Goal: Task Accomplishment & Management: Complete application form

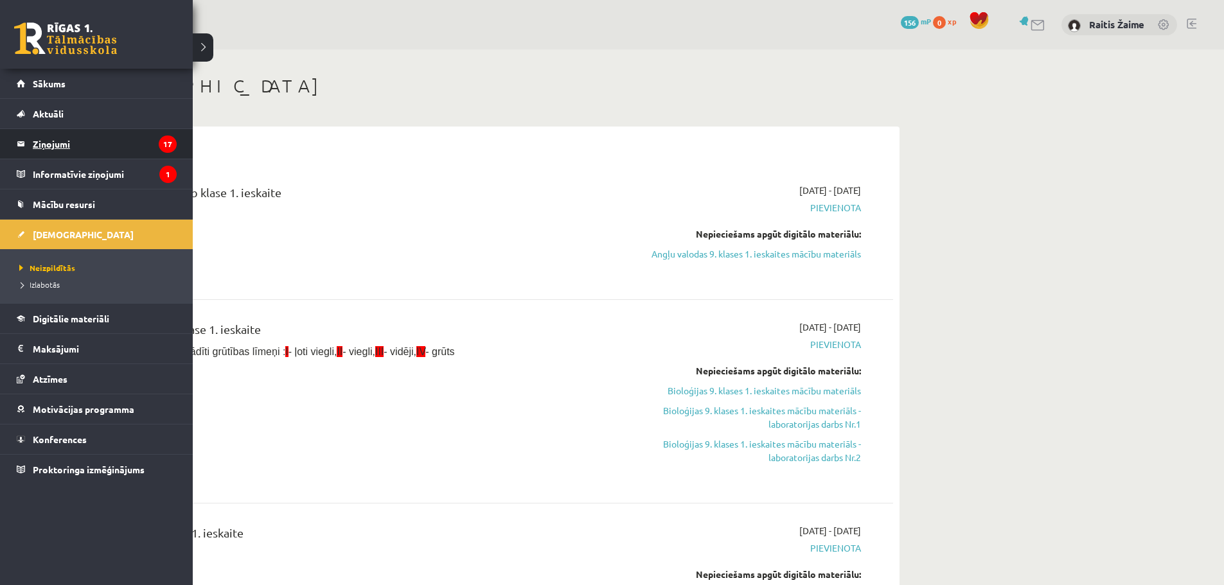
click at [50, 148] on legend "Ziņojumi 17" at bounding box center [105, 144] width 144 height 30
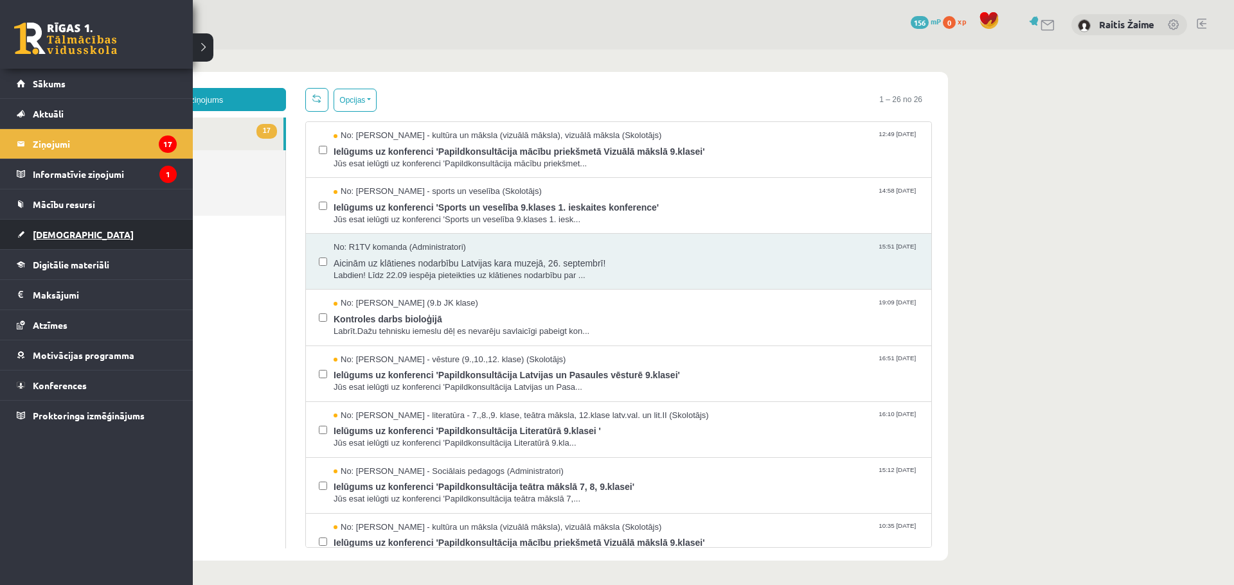
click at [42, 239] on span "[DEMOGRAPHIC_DATA]" at bounding box center [83, 235] width 101 height 12
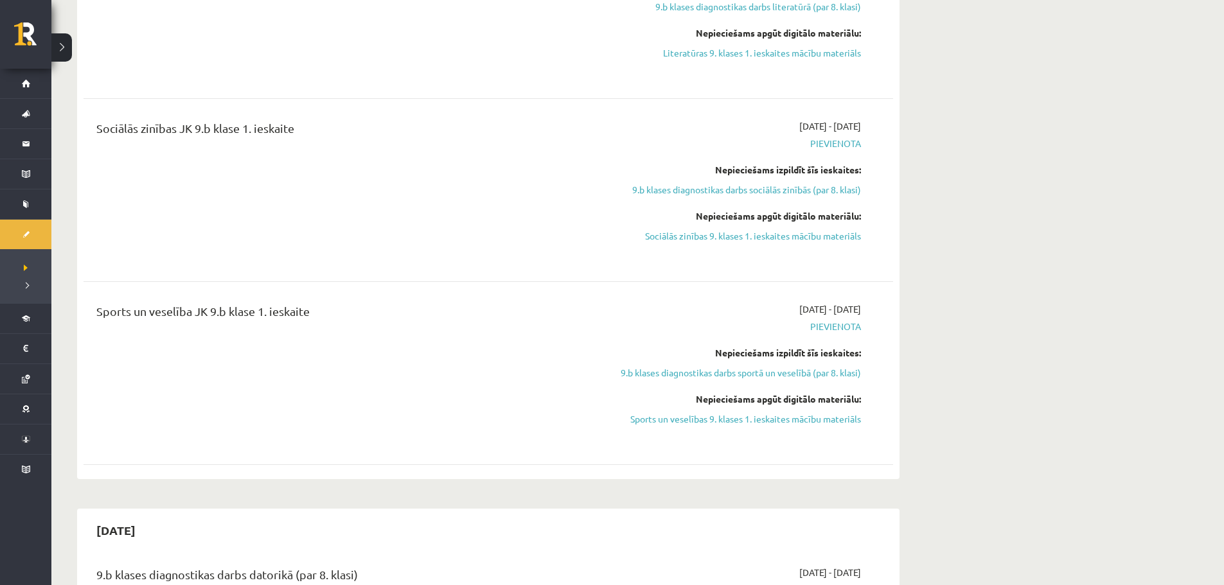
scroll to position [1553, 0]
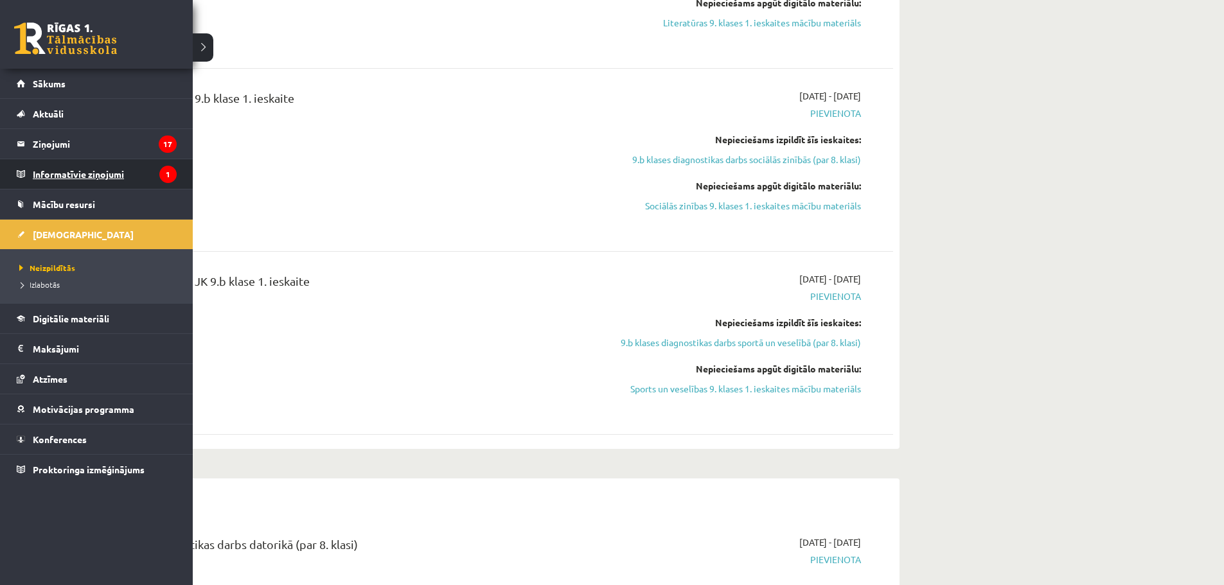
click at [50, 170] on legend "Informatīvie ziņojumi 1" at bounding box center [105, 174] width 144 height 30
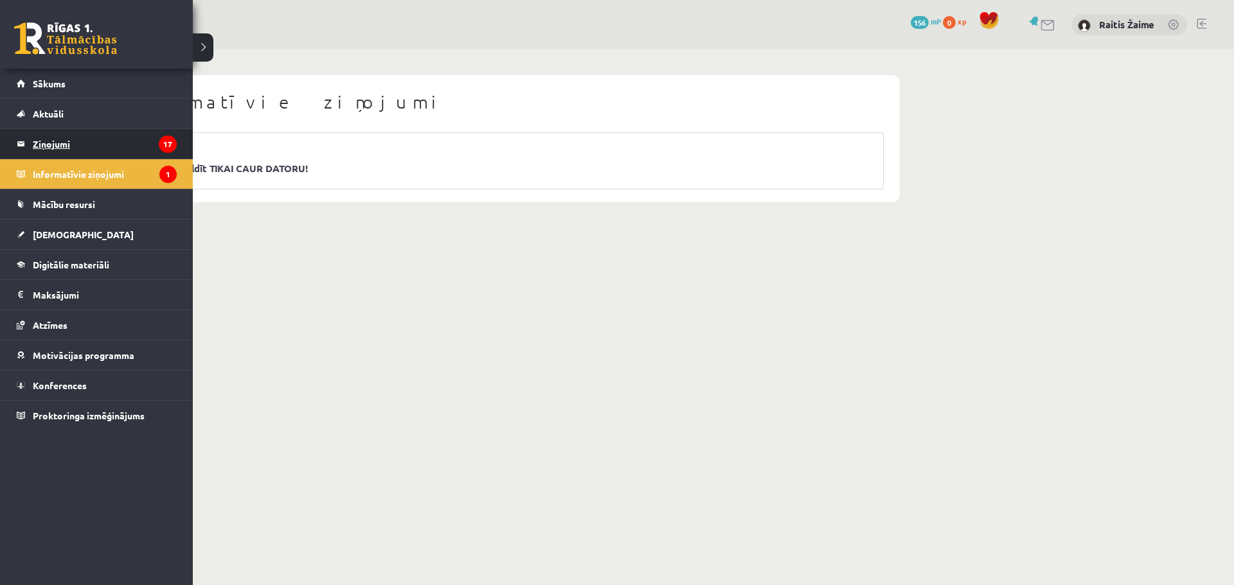
click at [45, 148] on legend "Ziņojumi 17" at bounding box center [105, 144] width 144 height 30
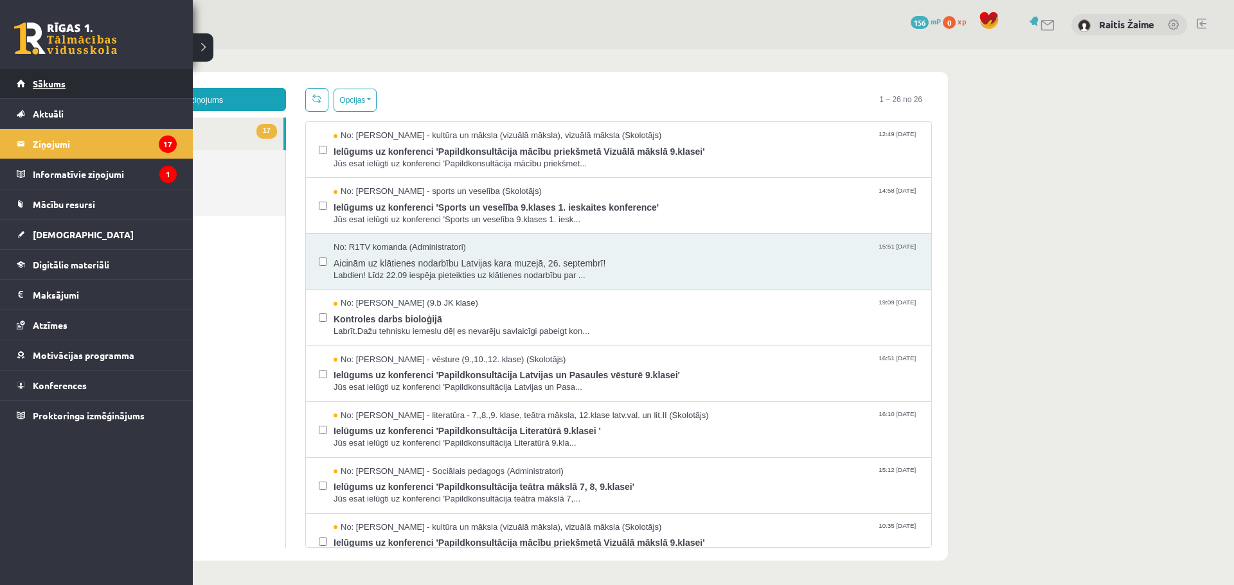
click at [43, 93] on link "Sākums" at bounding box center [97, 84] width 160 height 30
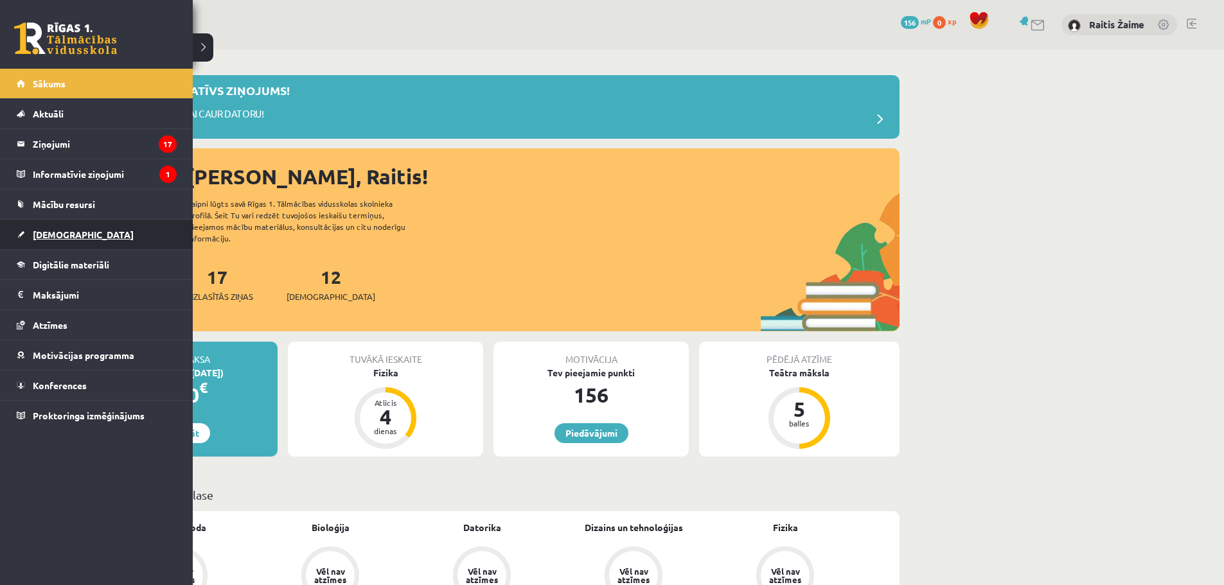
click at [57, 236] on span "[DEMOGRAPHIC_DATA]" at bounding box center [83, 235] width 101 height 12
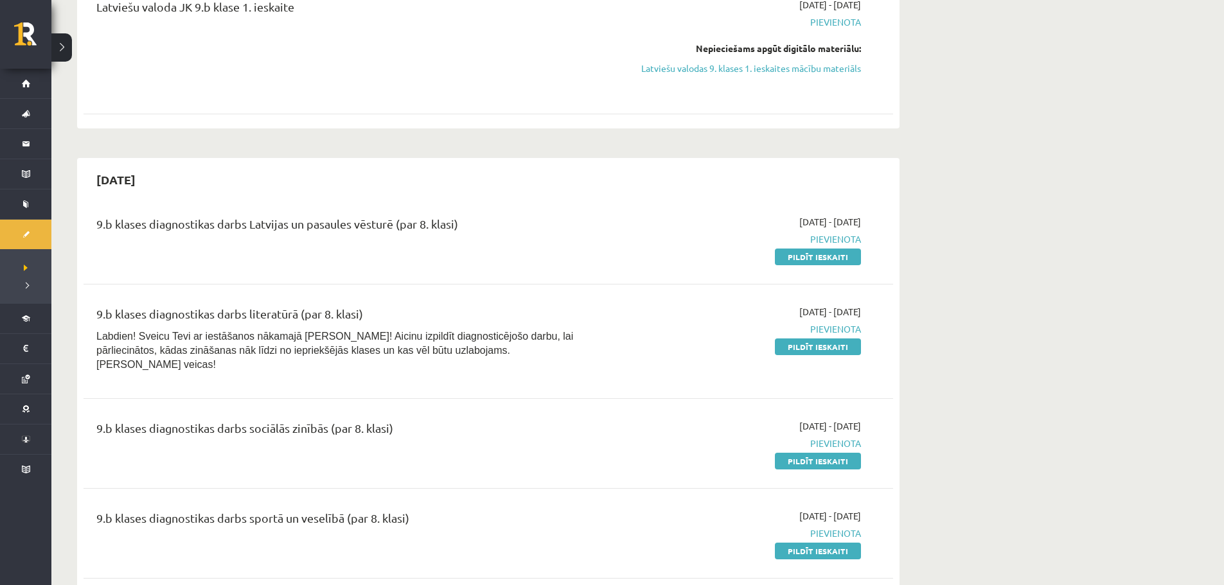
scroll to position [679, 0]
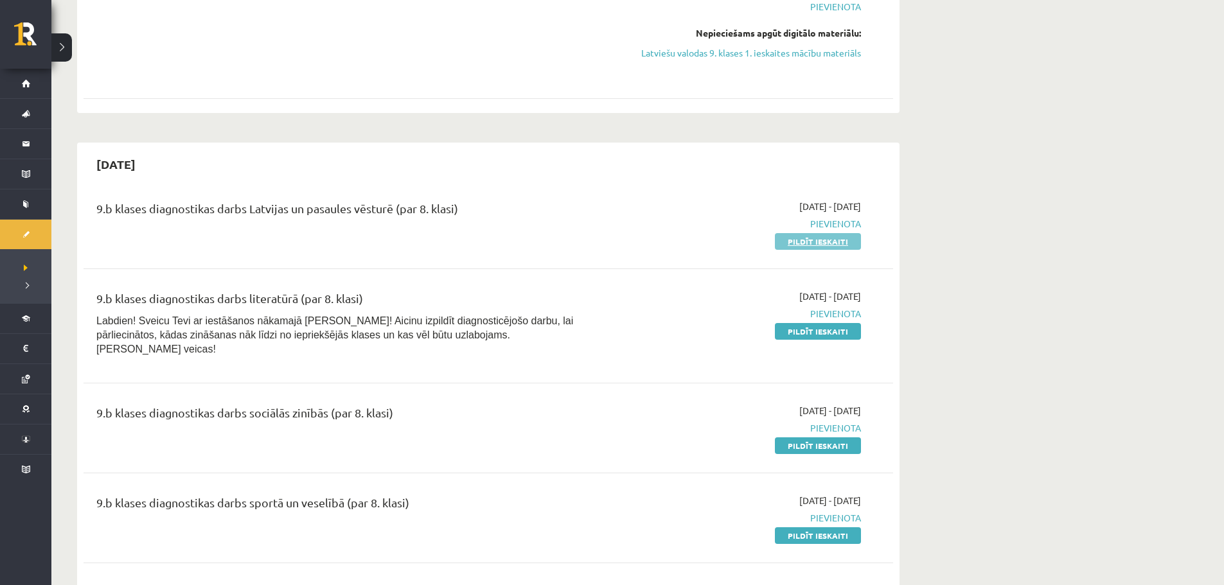
click at [824, 243] on link "Pildīt ieskaiti" at bounding box center [818, 241] width 86 height 17
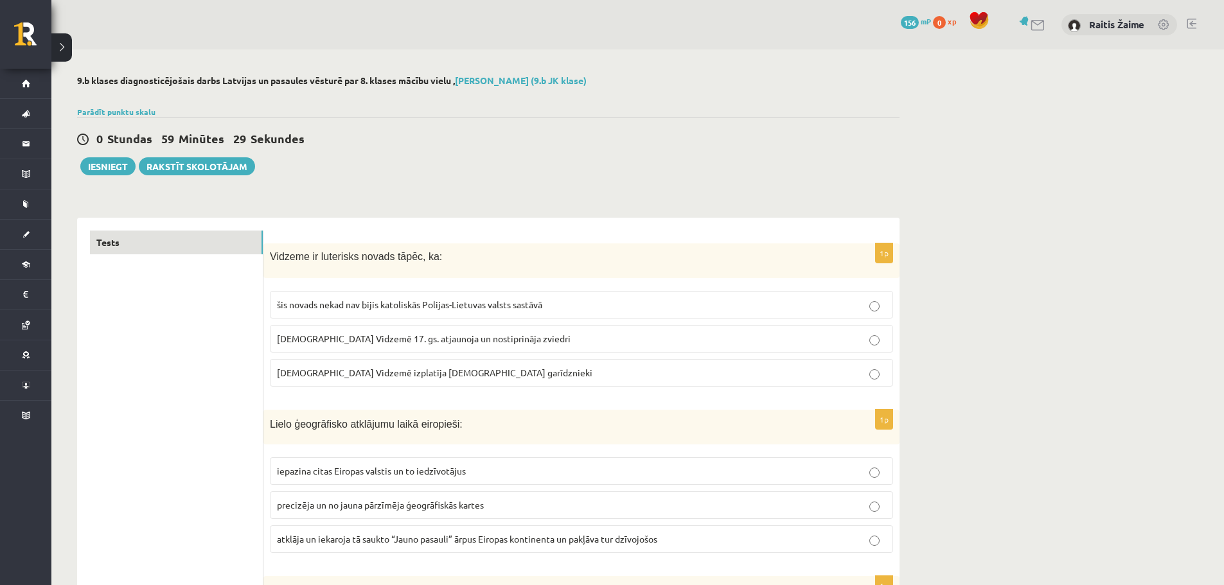
click at [379, 338] on span "luterānismu Vidzemē 17. gs. atjaunoja un nostiprināja zviedri" at bounding box center [424, 339] width 294 height 12
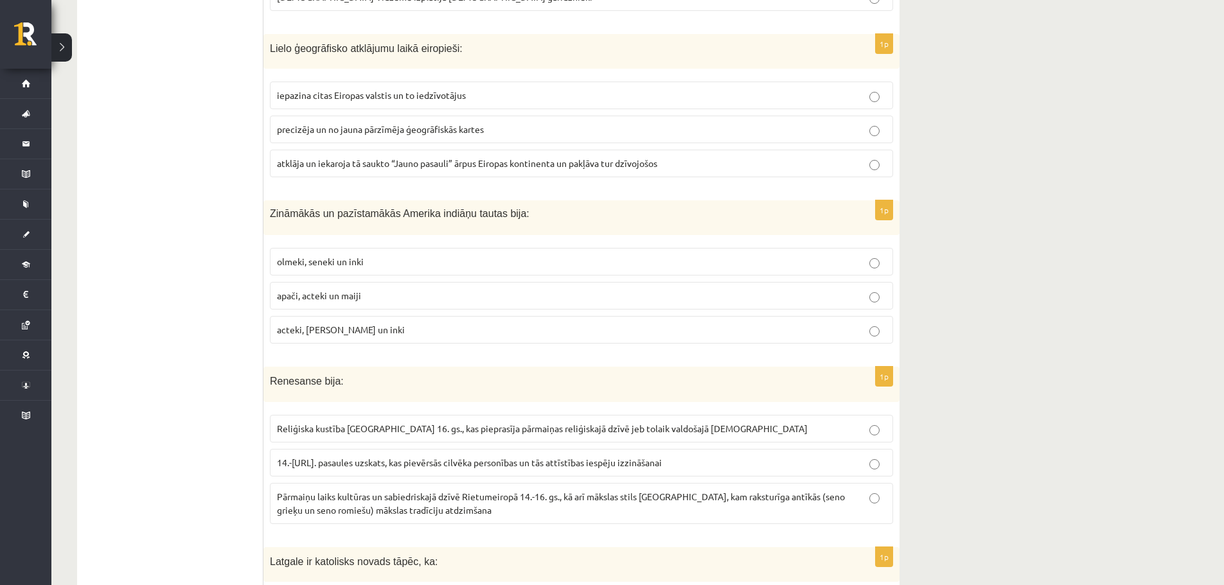
scroll to position [388, 0]
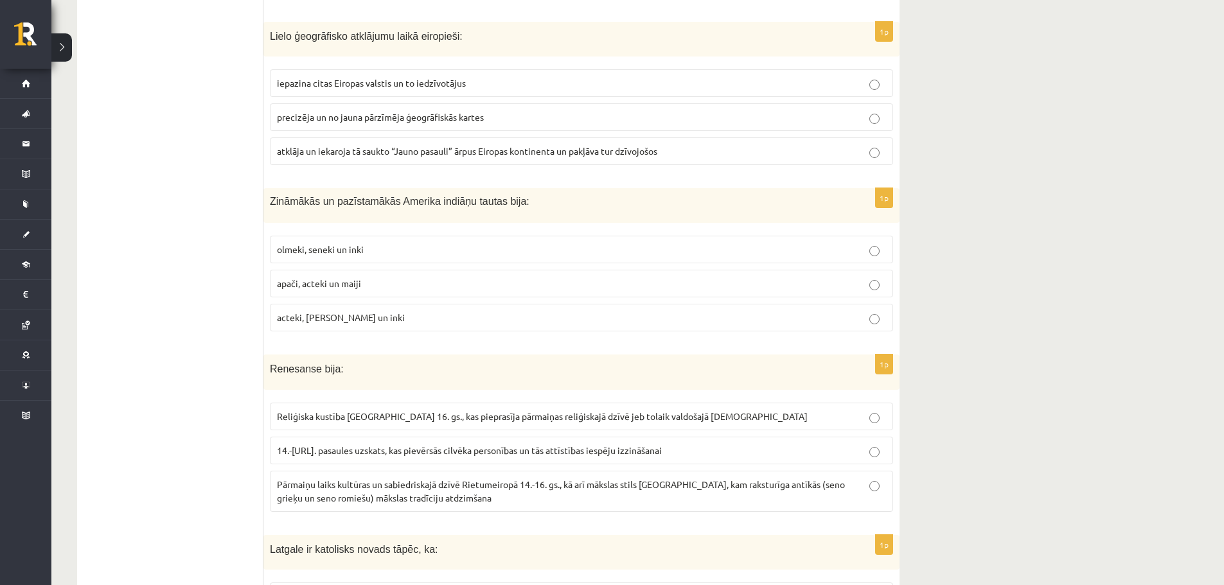
click at [758, 157] on p "atklāja un iekaroja tā saukto “Jauno pasauli” ārpus Eiropas kontinenta un pakļā…" at bounding box center [581, 151] width 609 height 13
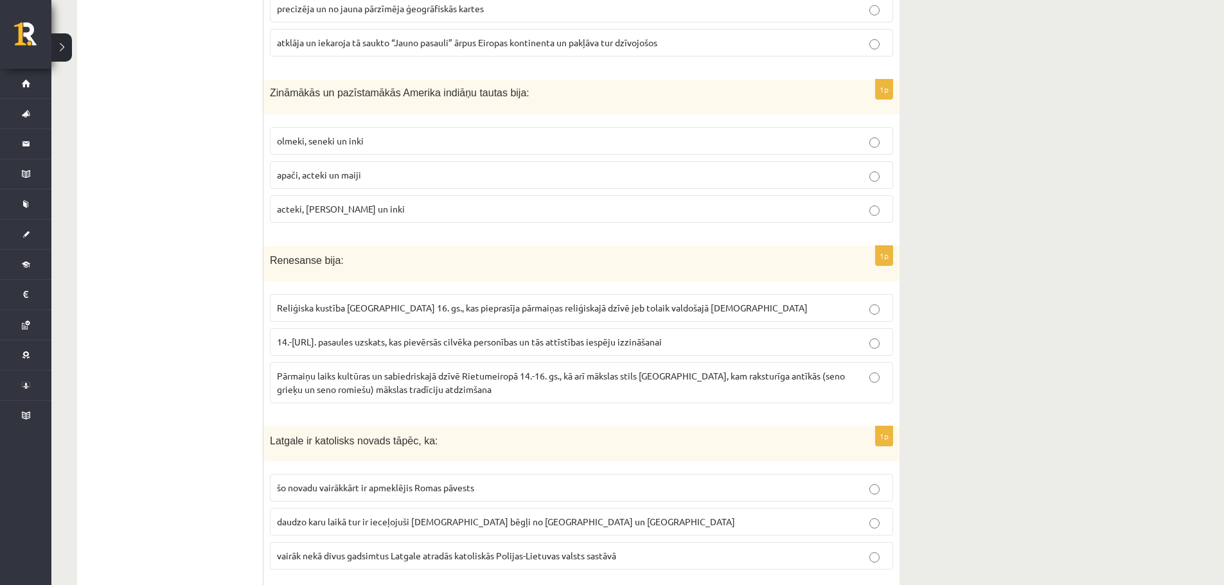
scroll to position [503, 0]
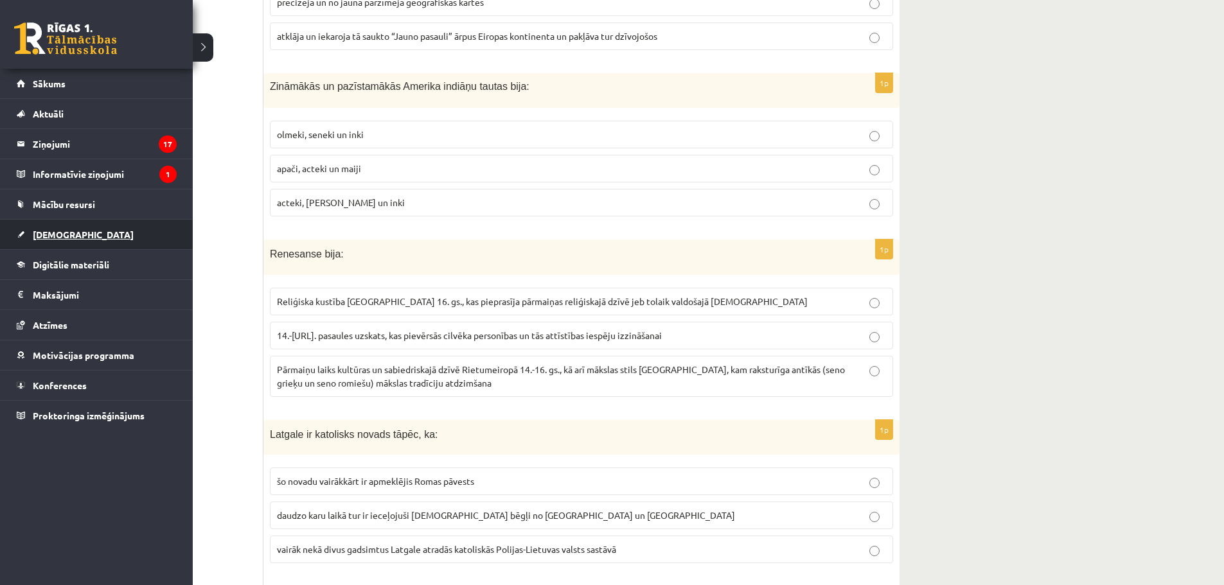
click at [49, 233] on span "[DEMOGRAPHIC_DATA]" at bounding box center [83, 235] width 101 height 12
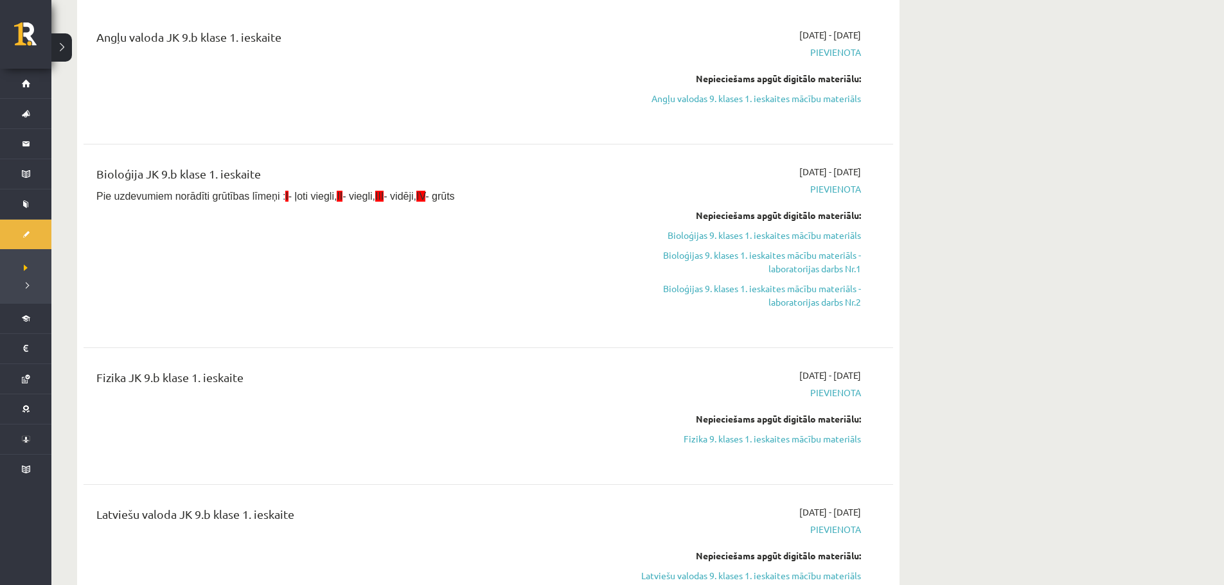
scroll to position [186, 0]
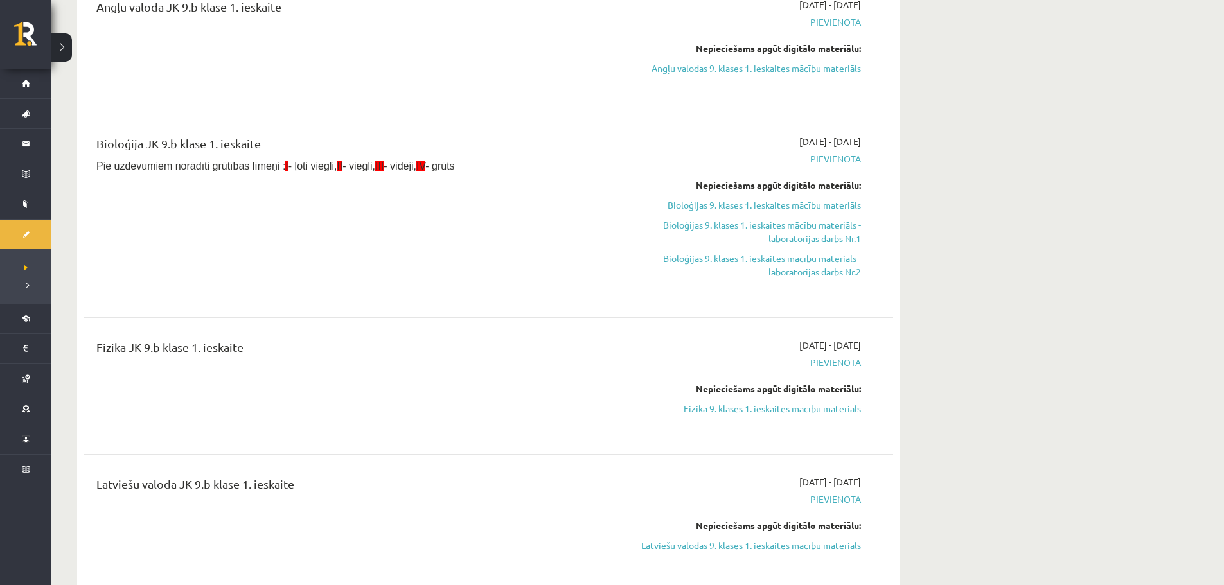
click at [846, 159] on span "Pievienota" at bounding box center [740, 158] width 242 height 13
drag, startPoint x: 846, startPoint y: 159, endPoint x: 796, endPoint y: 182, distance: 55.5
click at [845, 162] on span "Pievienota" at bounding box center [740, 158] width 242 height 13
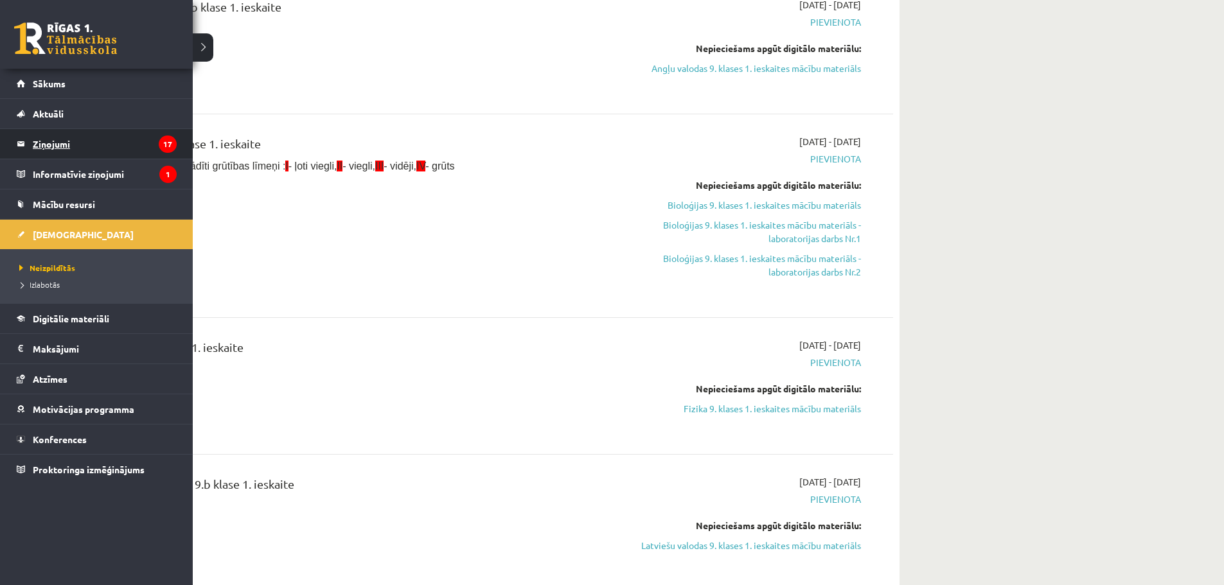
click at [78, 147] on legend "Ziņojumi 17" at bounding box center [105, 144] width 144 height 30
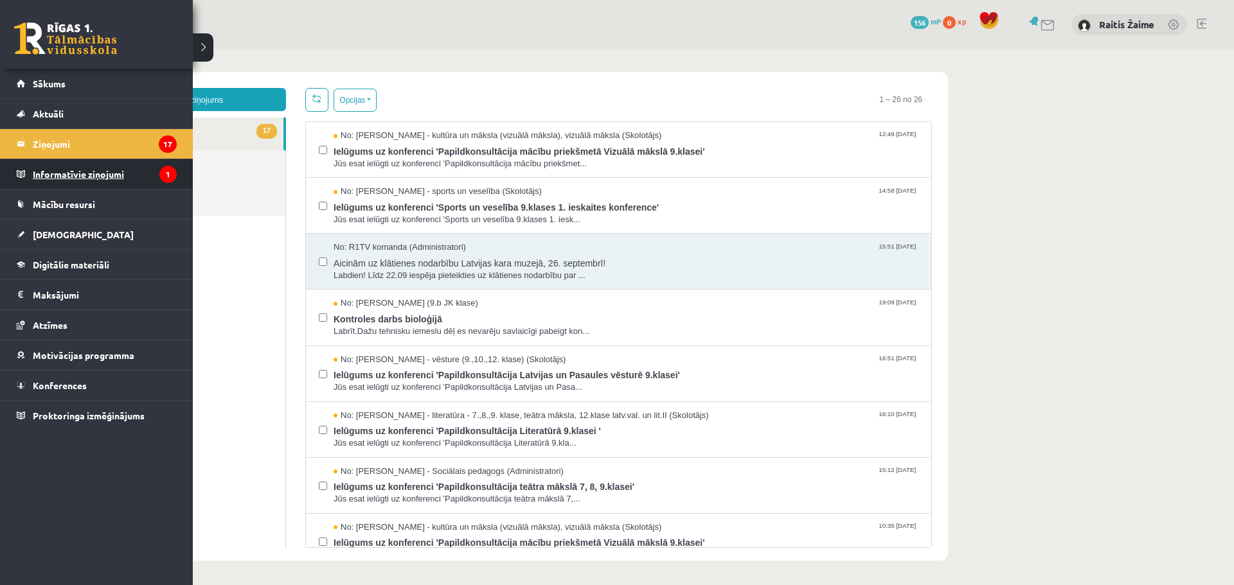
click at [46, 164] on legend "Informatīvie ziņojumi 1" at bounding box center [105, 174] width 144 height 30
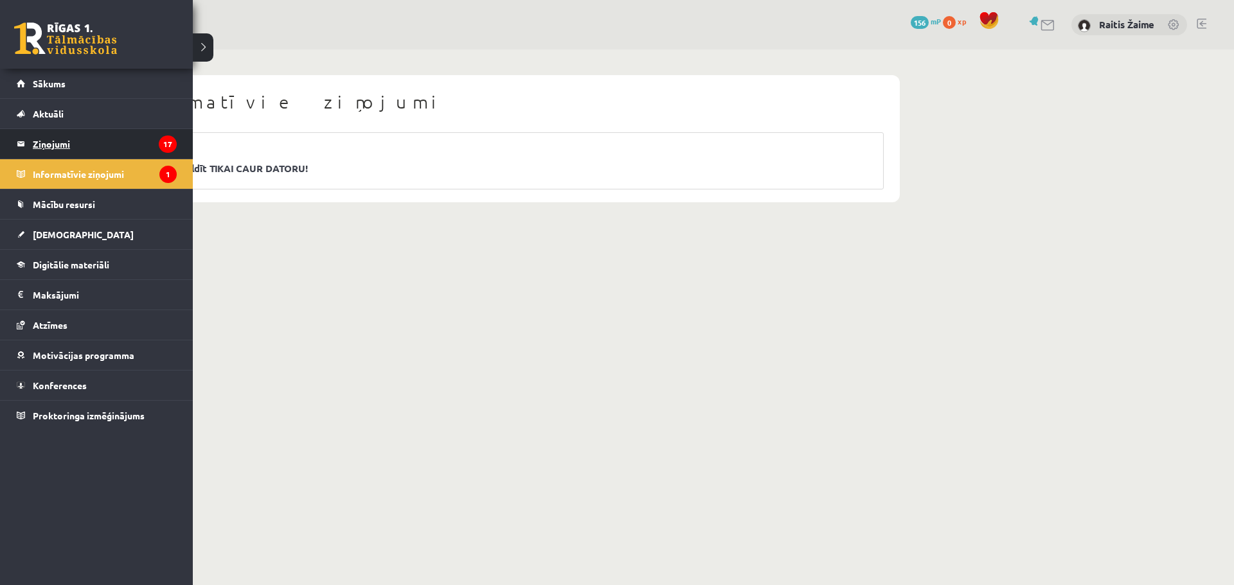
click at [39, 144] on legend "Ziņojumi 17" at bounding box center [105, 144] width 144 height 30
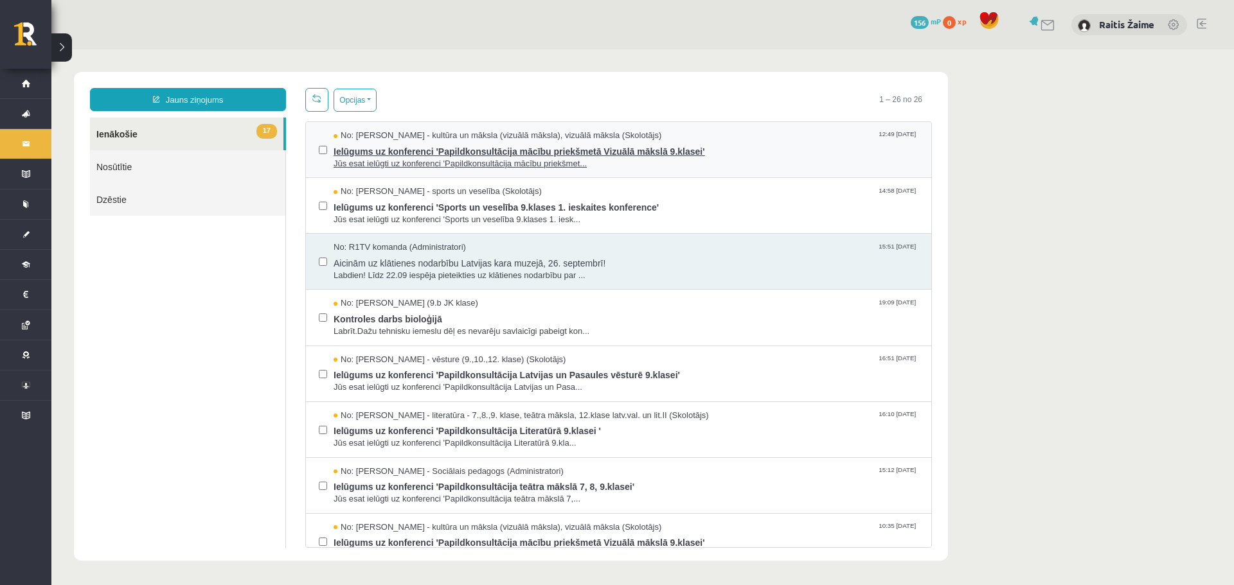
click at [700, 148] on span "Ielūgums uz konferenci 'Papildkonsultācija mācību priekšmetā Vizuālā mākslā 9.k…" at bounding box center [626, 150] width 585 height 16
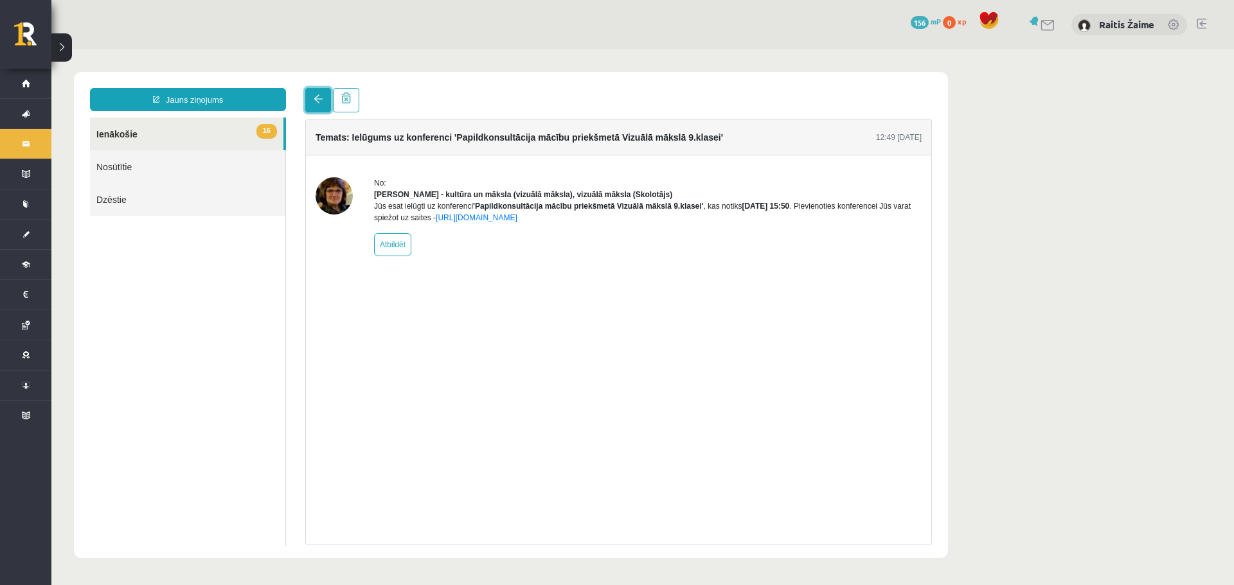
click at [314, 106] on link at bounding box center [318, 100] width 26 height 24
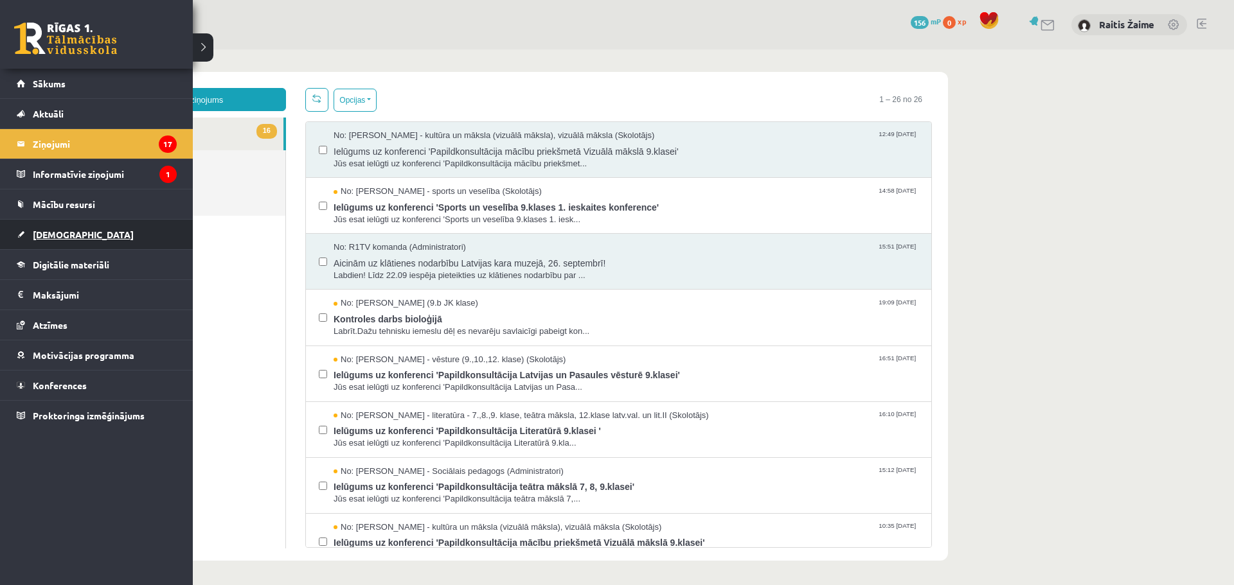
click at [55, 228] on link "[DEMOGRAPHIC_DATA]" at bounding box center [97, 235] width 160 height 30
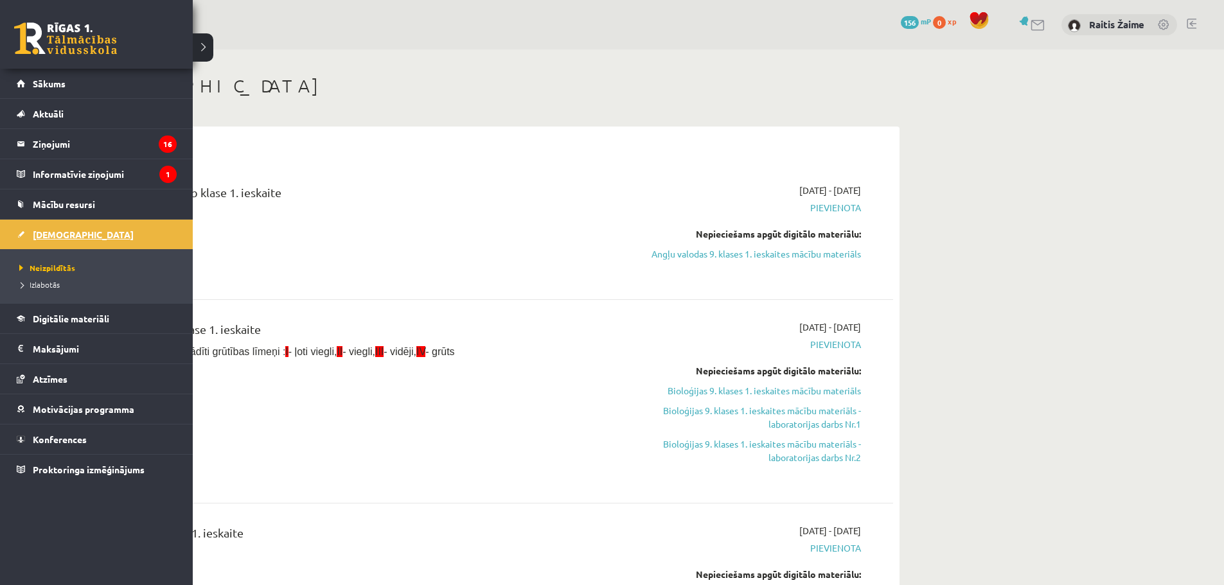
click at [46, 232] on span "[DEMOGRAPHIC_DATA]" at bounding box center [83, 235] width 101 height 12
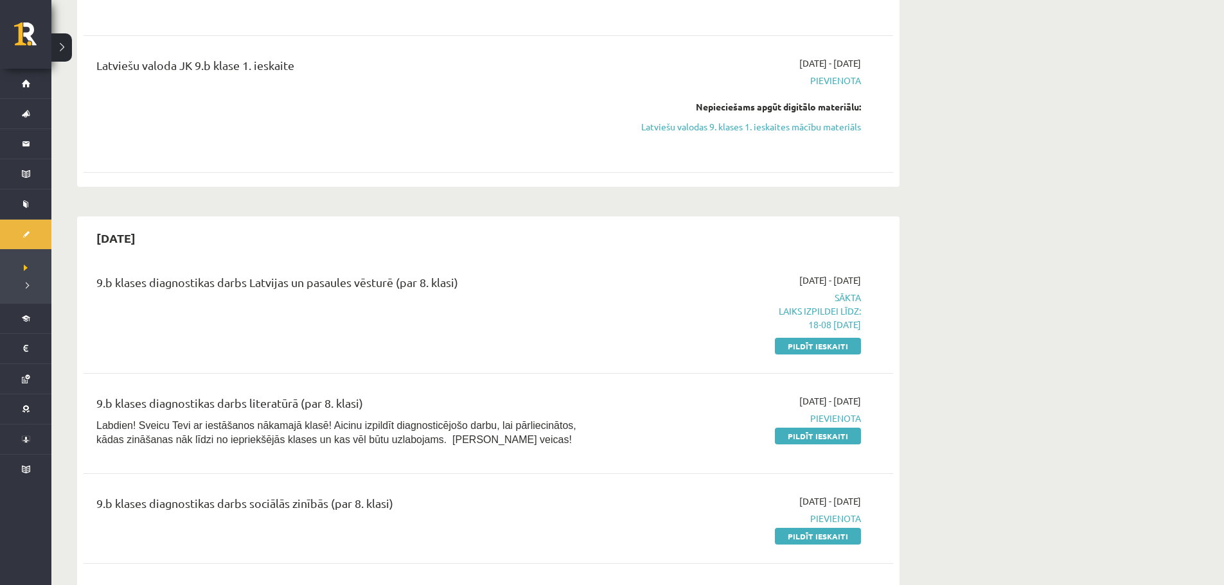
scroll to position [726, 0]
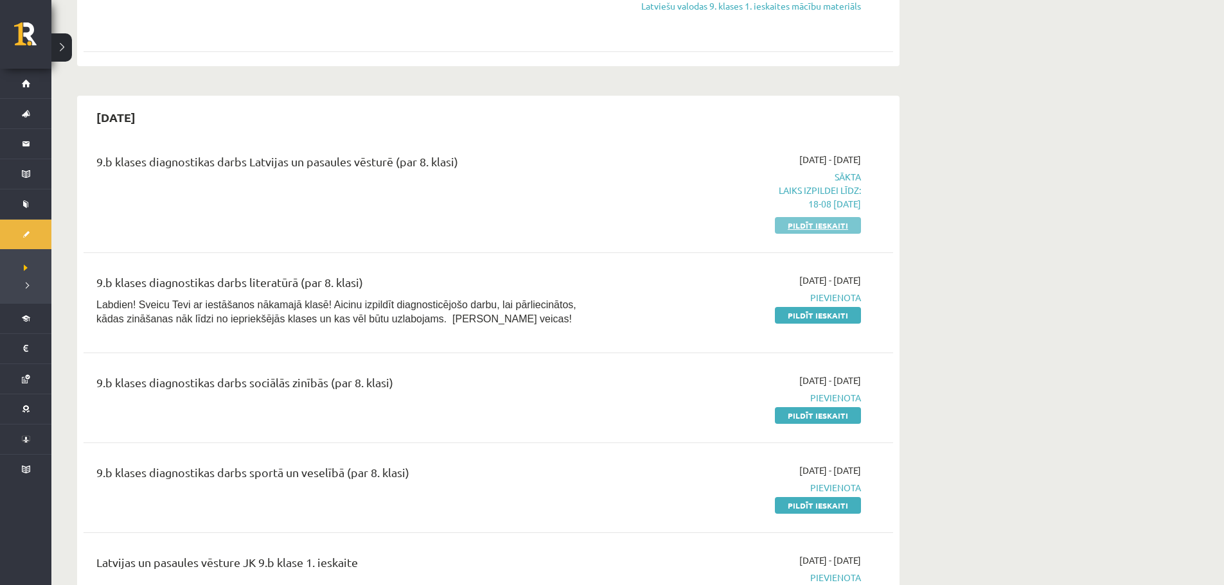
click at [831, 228] on link "Pildīt ieskaiti" at bounding box center [818, 225] width 86 height 17
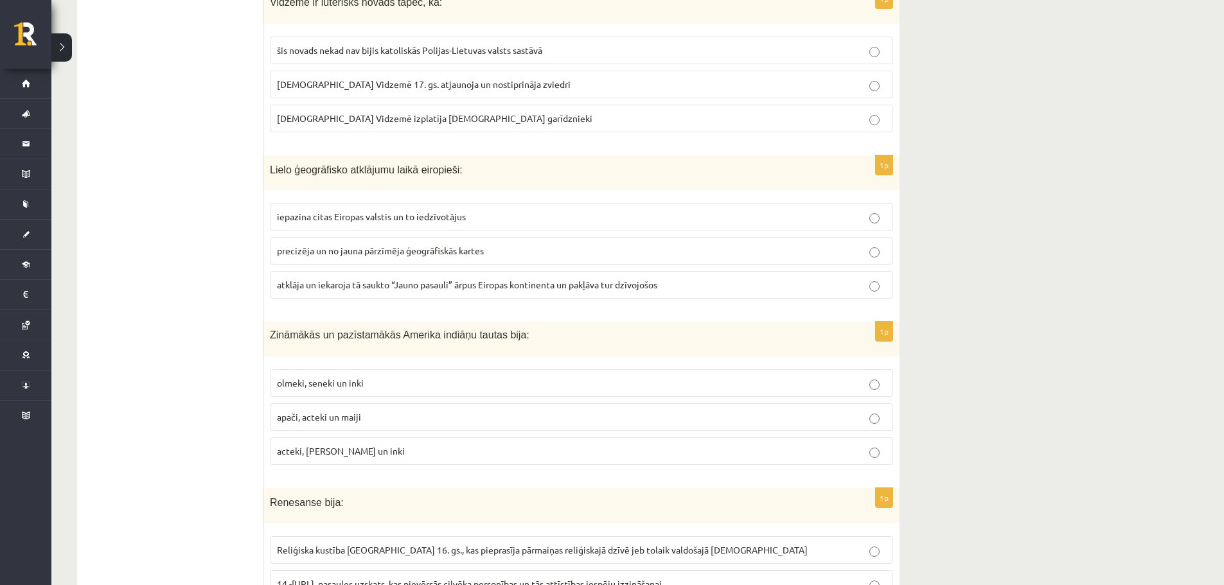
scroll to position [497, 0]
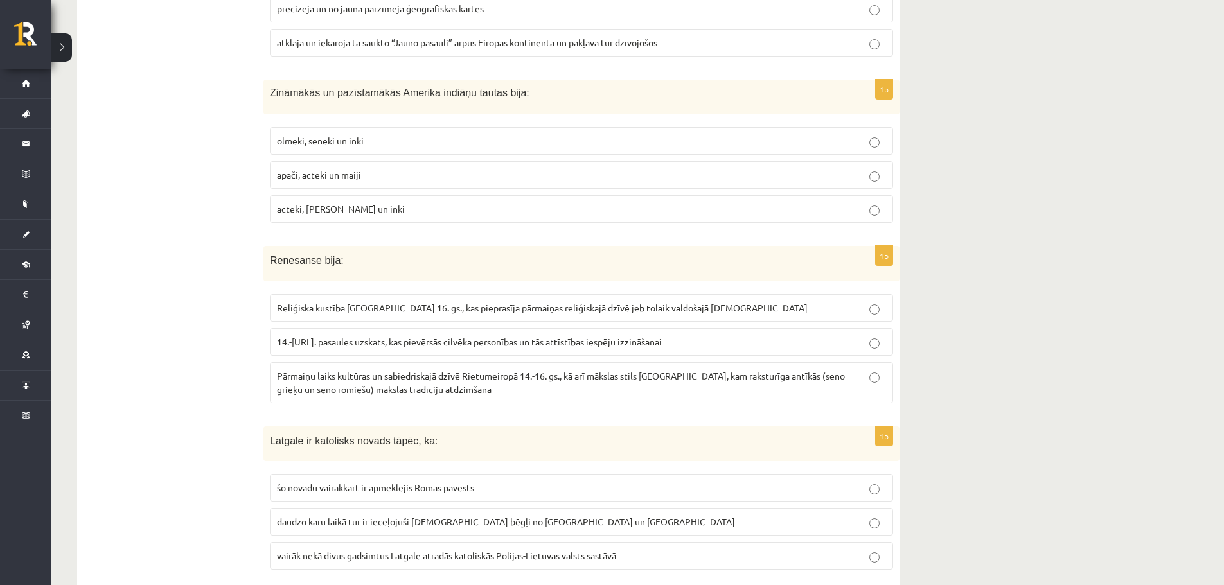
click at [439, 209] on p "acteki, maiji un inki" at bounding box center [581, 208] width 609 height 13
click at [424, 336] on p "14.-16.gs. pasaules uzskats, kas pievērsās cilvēka personības un tās attīstības…" at bounding box center [581, 341] width 609 height 13
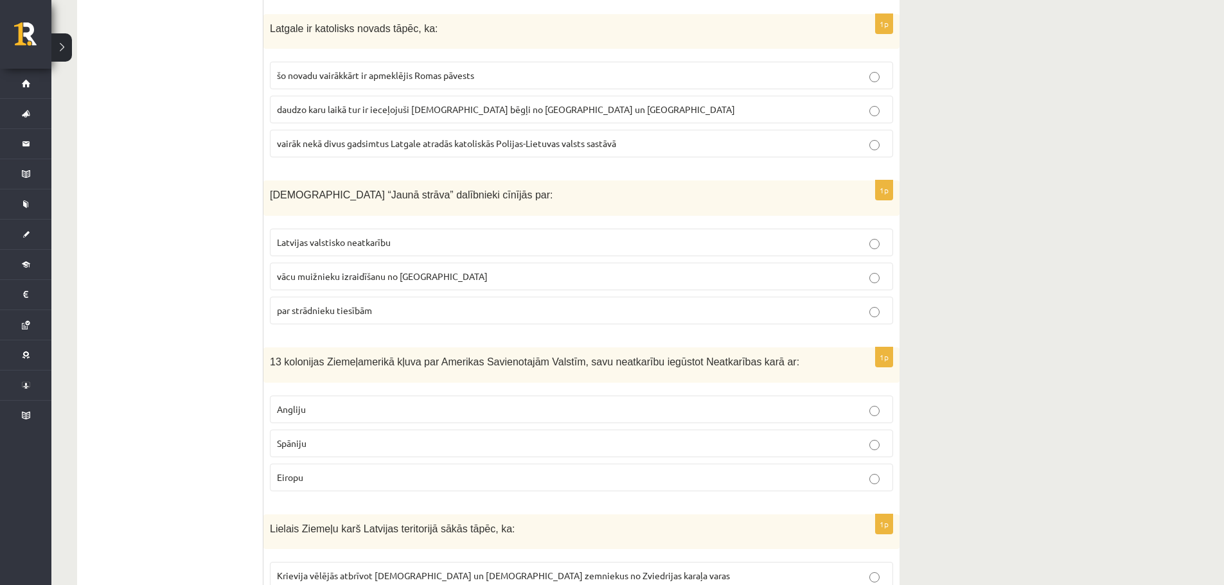
scroll to position [921, 0]
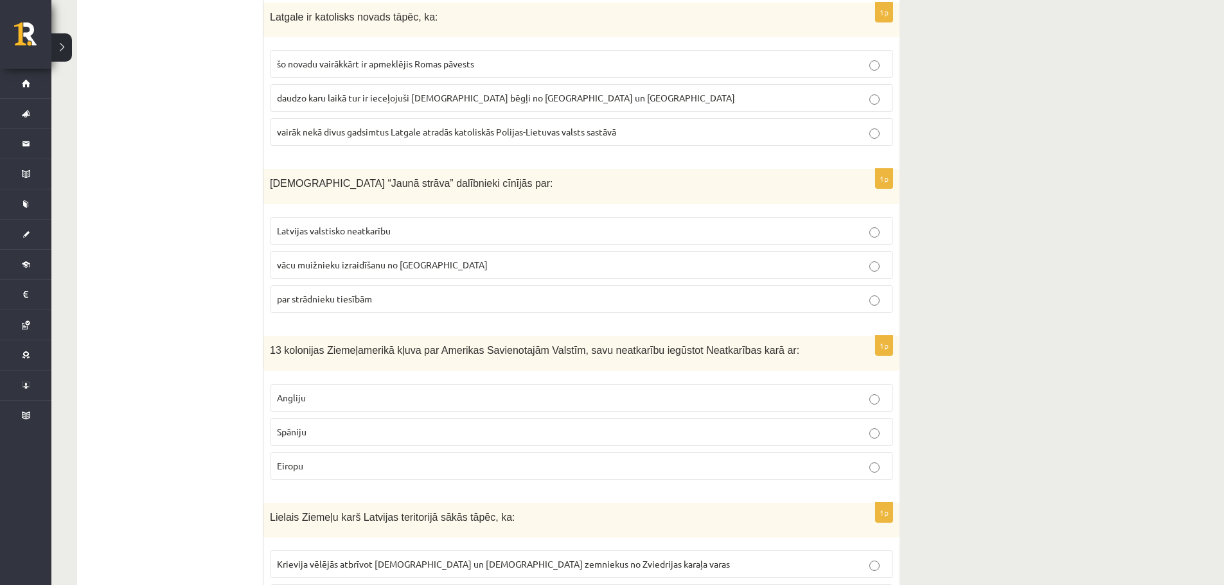
click at [691, 139] on p "vairāk nekā divus gadsimtus Latgale atradās katoliskās Polijas-Lietuvas valsts …" at bounding box center [581, 131] width 609 height 13
click at [317, 299] on span "par strādnieku tiesībām" at bounding box center [324, 299] width 95 height 12
click at [347, 400] on p "Angliju" at bounding box center [581, 397] width 609 height 13
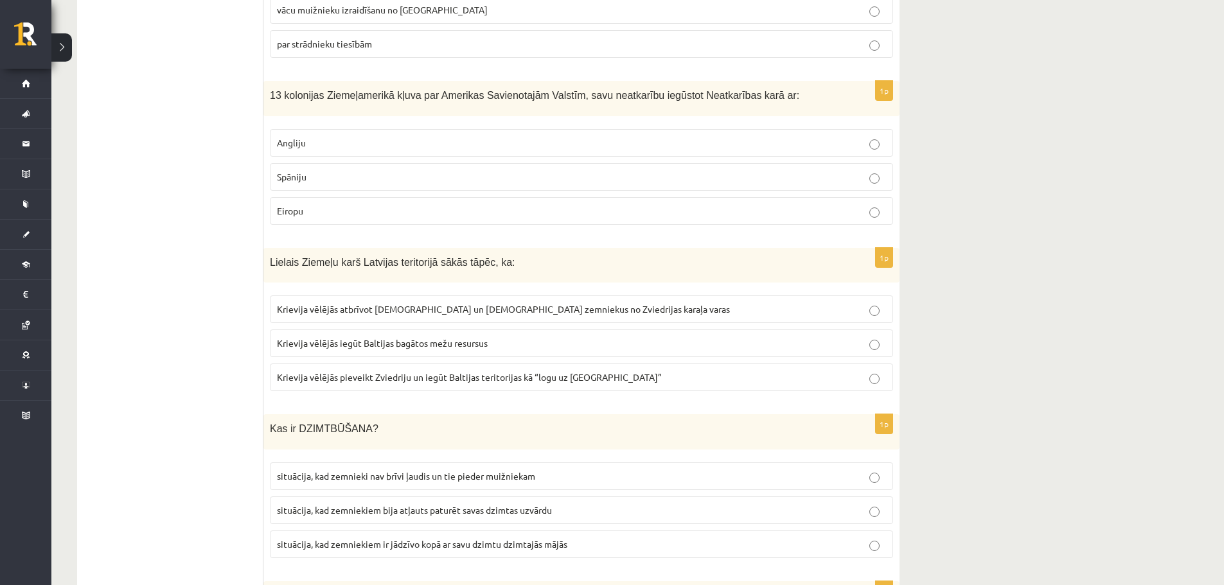
scroll to position [1194, 0]
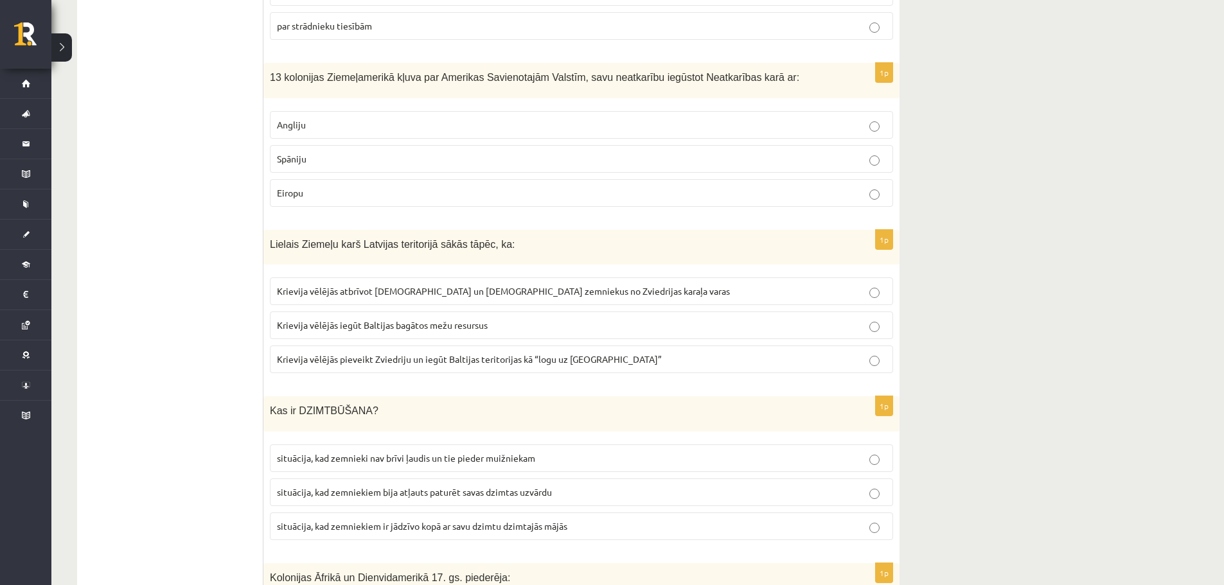
click at [452, 301] on label "Krievija vēlējās atbrīvot latviešu un igauņu zemniekus no Zviedrijas karaļa var…" at bounding box center [581, 292] width 623 height 28
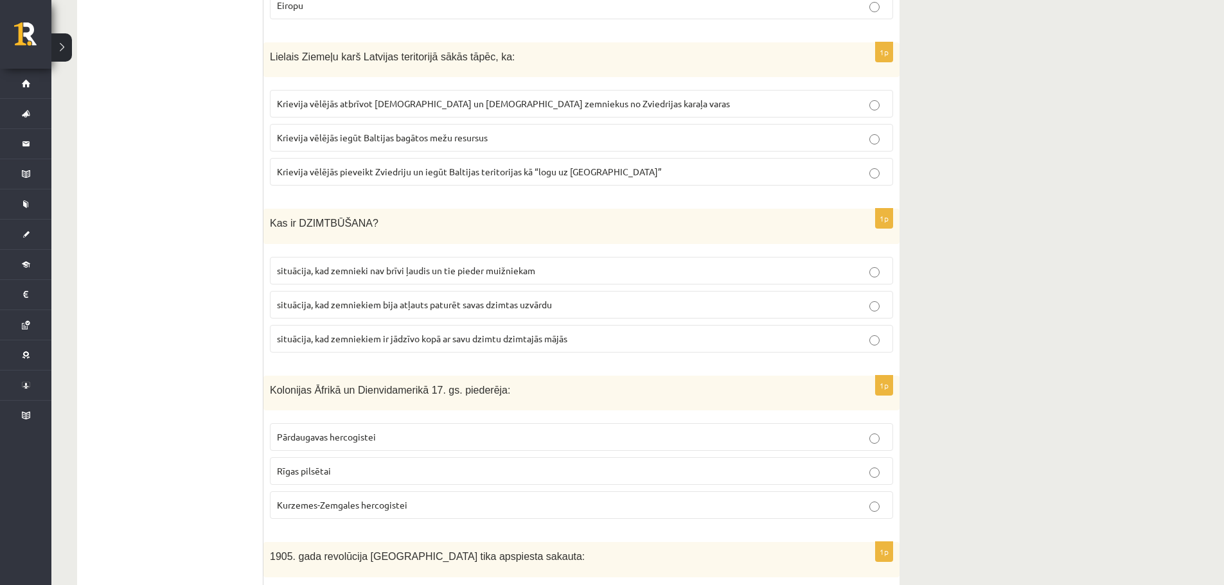
scroll to position [1376, 0]
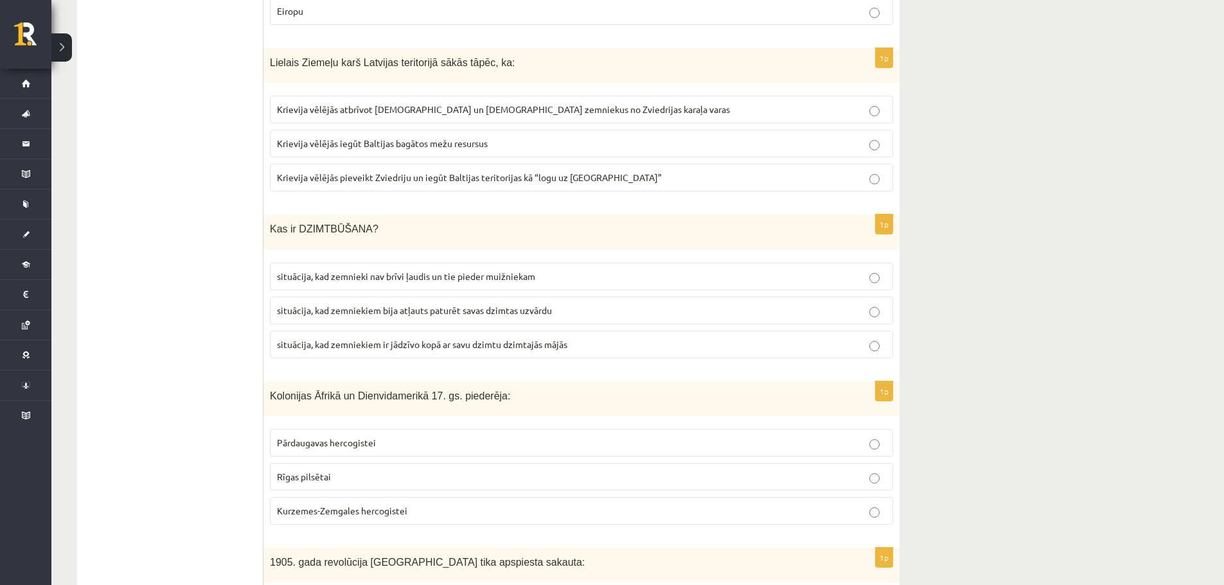
click at [395, 346] on span "situācija, kad zemniekiem ir jādzīvo kopā ar savu dzimtu dzimtajās mājās" at bounding box center [422, 345] width 290 height 12
click at [728, 274] on p "situācija, kad zemnieki nav brīvi ļaudis un tie pieder muižniekam" at bounding box center [581, 276] width 609 height 13
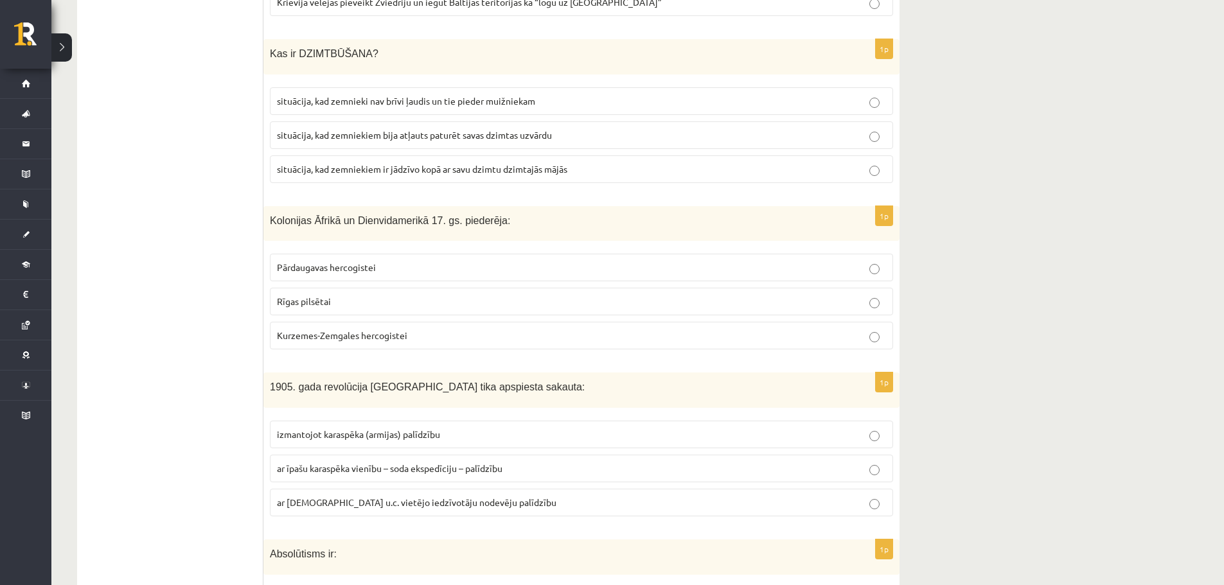
scroll to position [1576, 0]
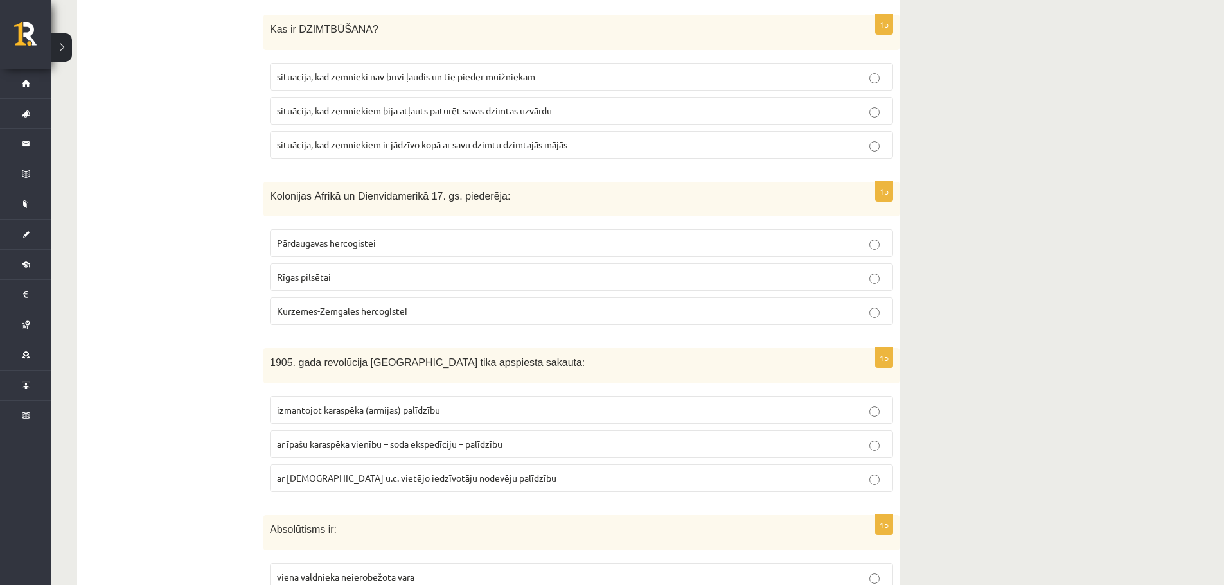
click at [423, 318] on p "Kurzemes-Zemgales hercogistei" at bounding box center [581, 311] width 609 height 13
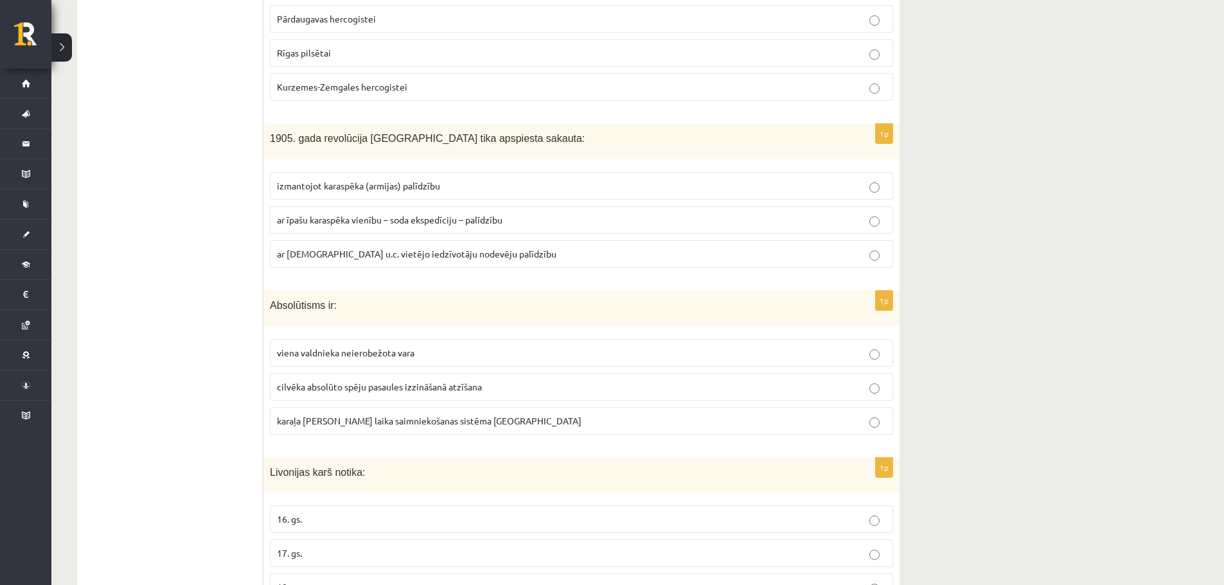
scroll to position [1842, 0]
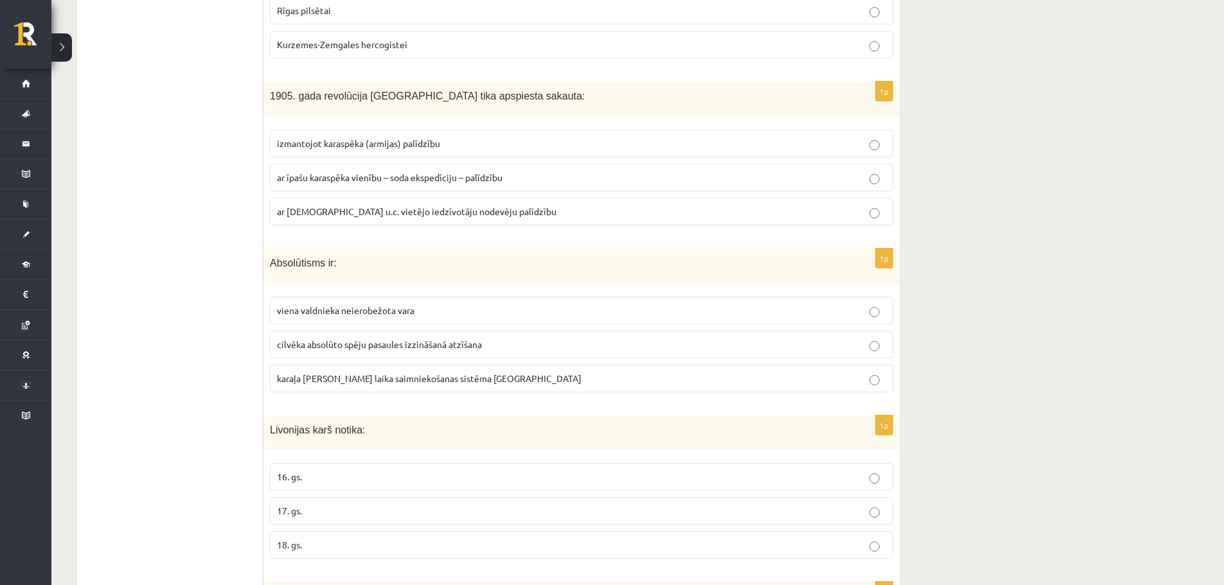
click at [362, 176] on span "ar īpašu karaspēka vienību – soda ekspedīciju – palīdzību" at bounding box center [390, 178] width 226 height 12
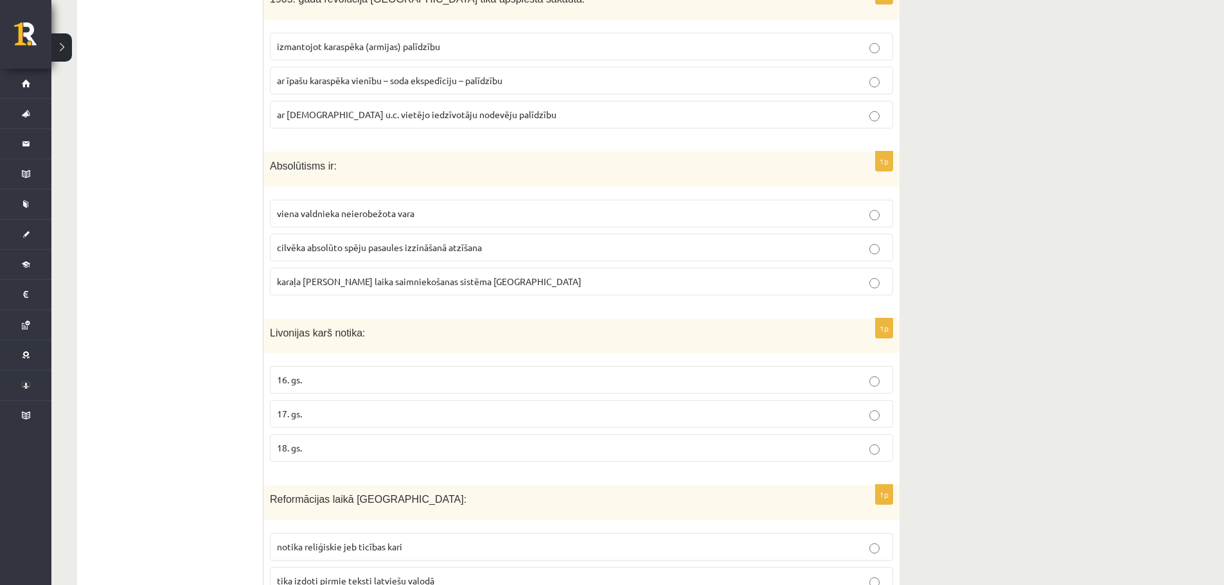
scroll to position [1945, 0]
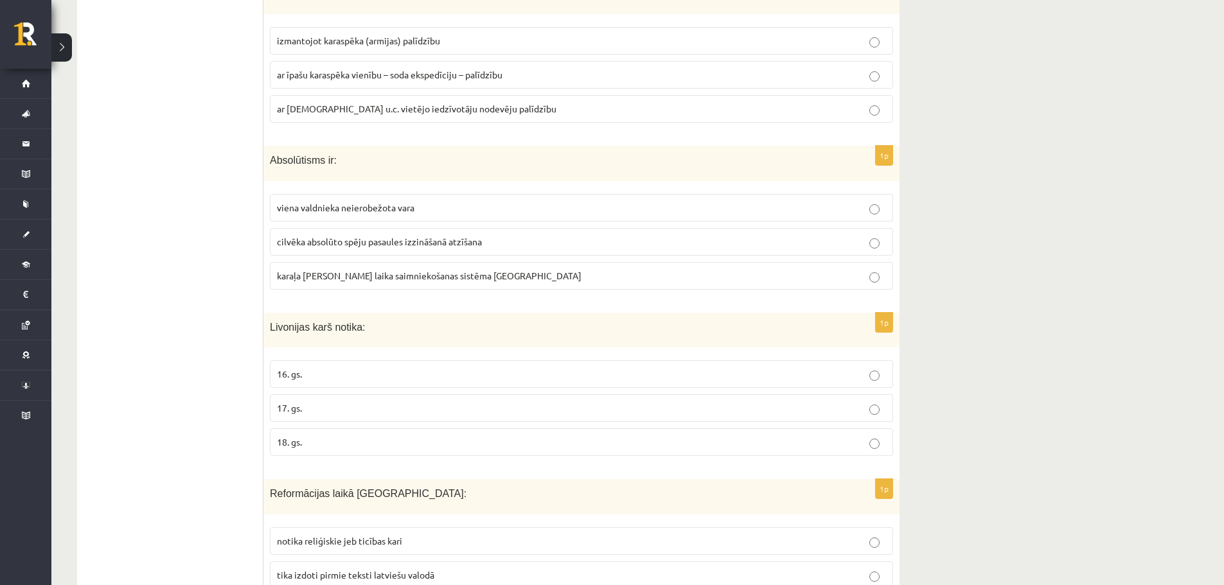
click at [370, 213] on span "viena valdnieka neierobežota vara" at bounding box center [346, 208] width 138 height 12
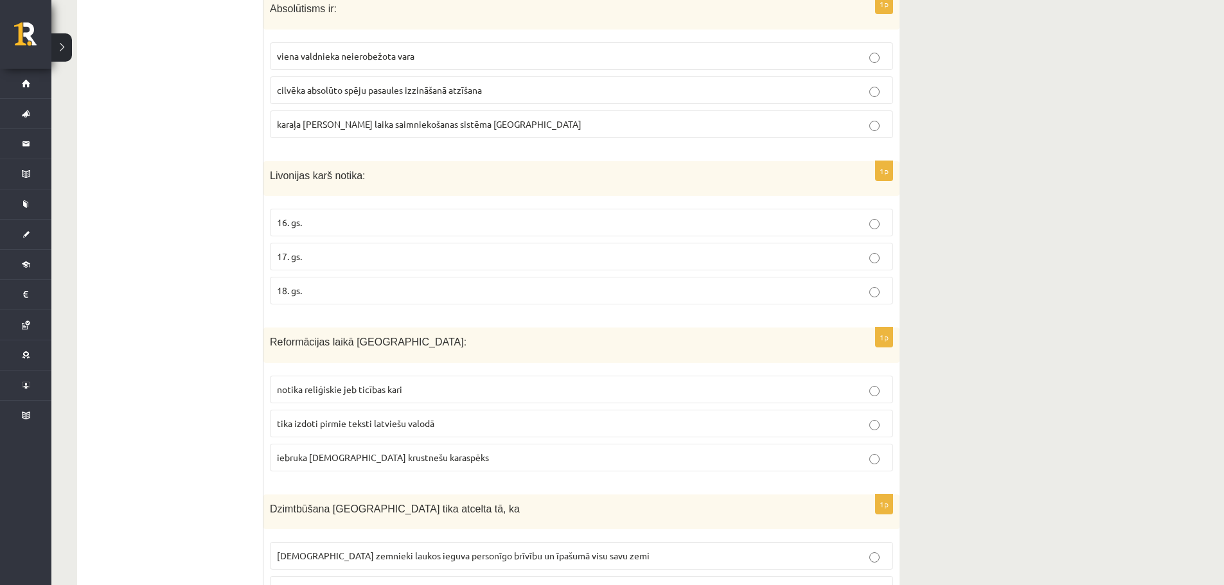
scroll to position [2103, 0]
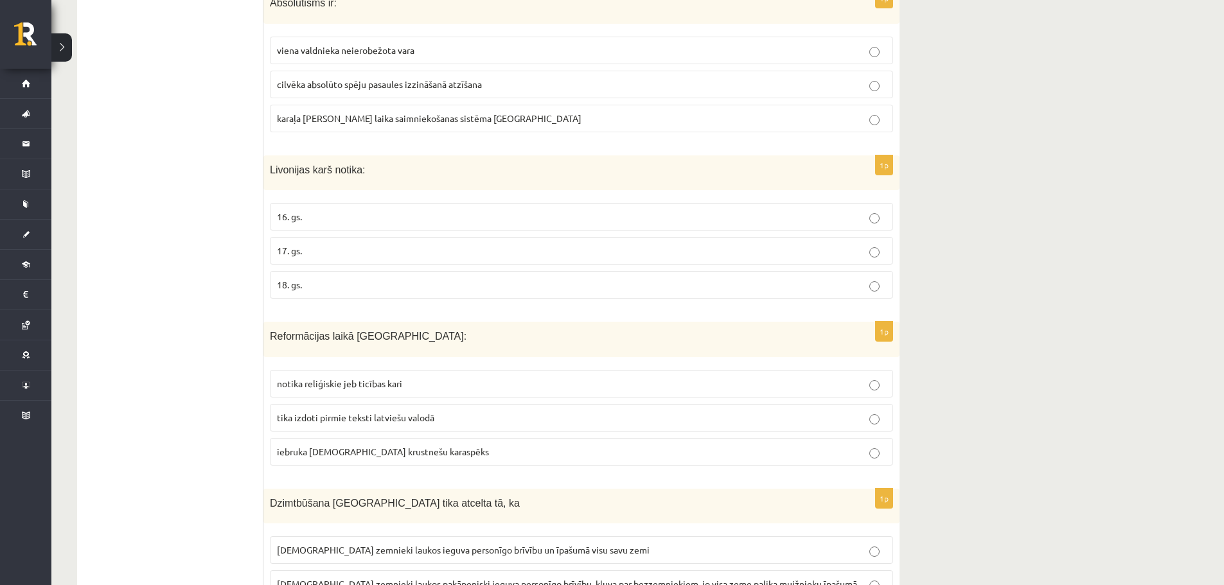
click at [434, 284] on p "18. gs." at bounding box center [581, 284] width 609 height 13
click at [397, 220] on p "16. gs." at bounding box center [581, 216] width 609 height 13
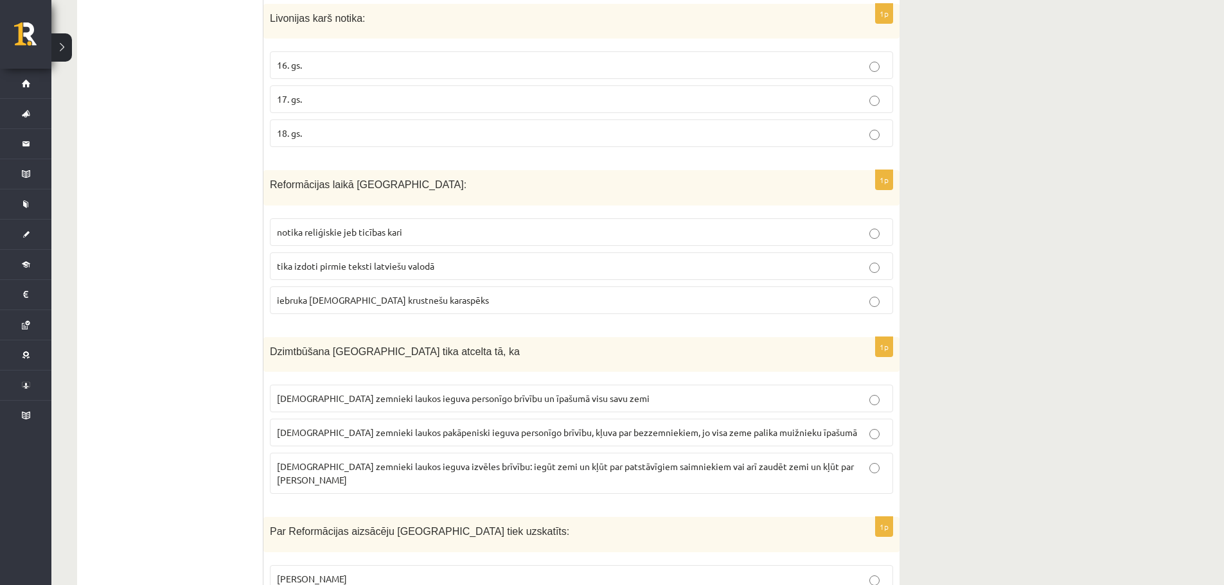
scroll to position [2261, 0]
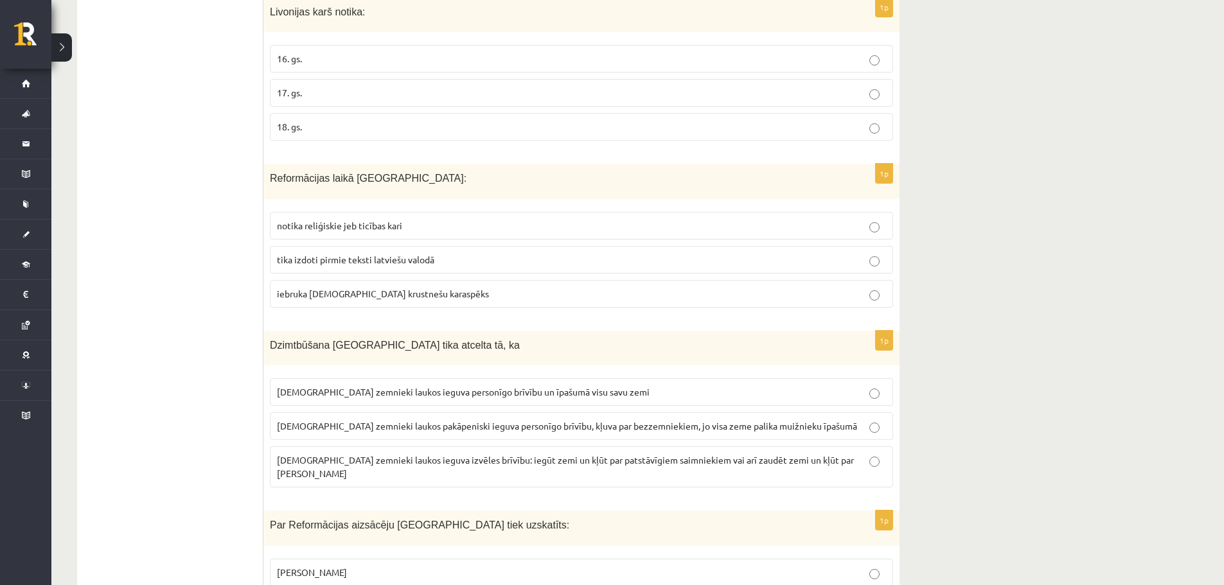
click at [413, 291] on span "iebruka vācu krustnešu karaspēks" at bounding box center [383, 294] width 212 height 12
click at [1222, 281] on div "9.b klases diagnosticējošais darbs Latvijas un pasaules vēsturē par 8. klases m…" at bounding box center [637, 421] width 1173 height 5264
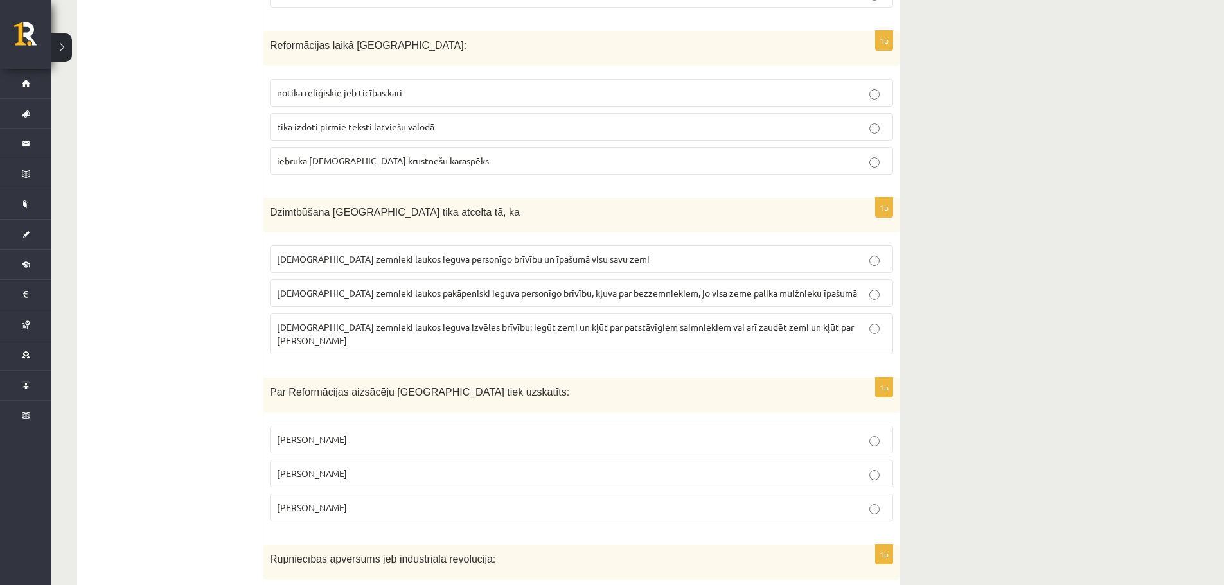
scroll to position [2400, 0]
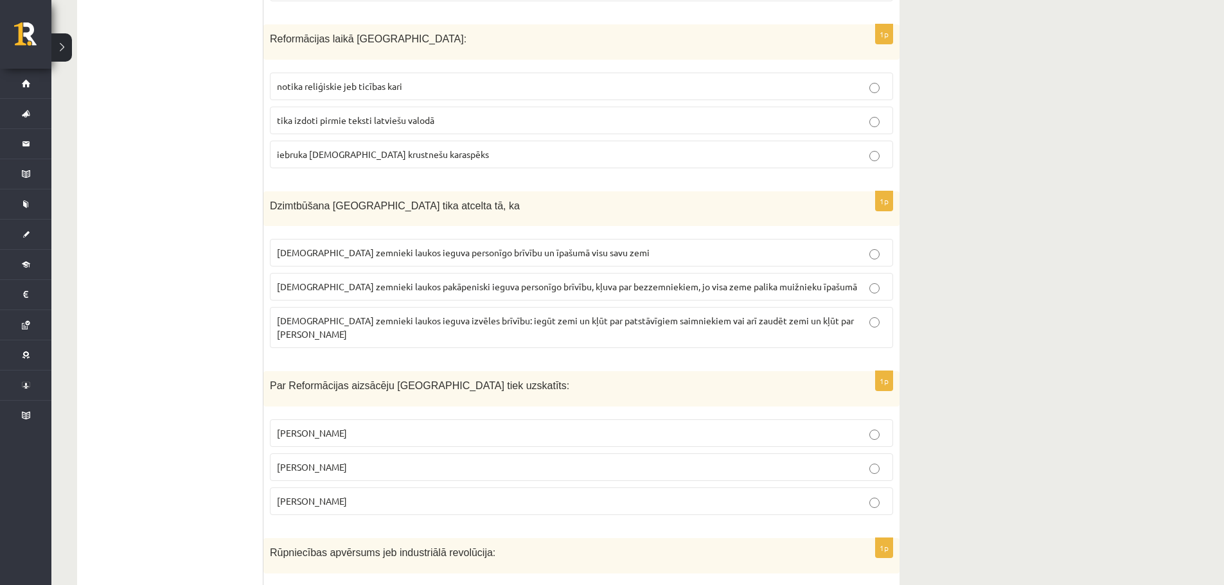
click at [648, 263] on label "latviešu zemnieki laukos ieguva personīgo brīvību un īpašumā visu savu zemi" at bounding box center [581, 253] width 623 height 28
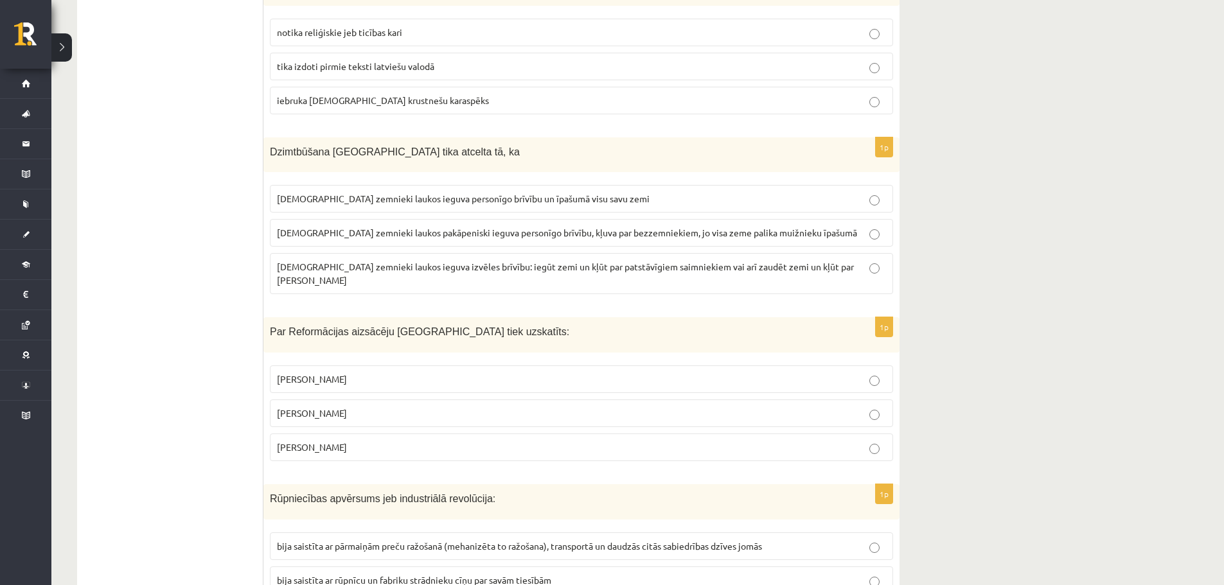
scroll to position [2467, 0]
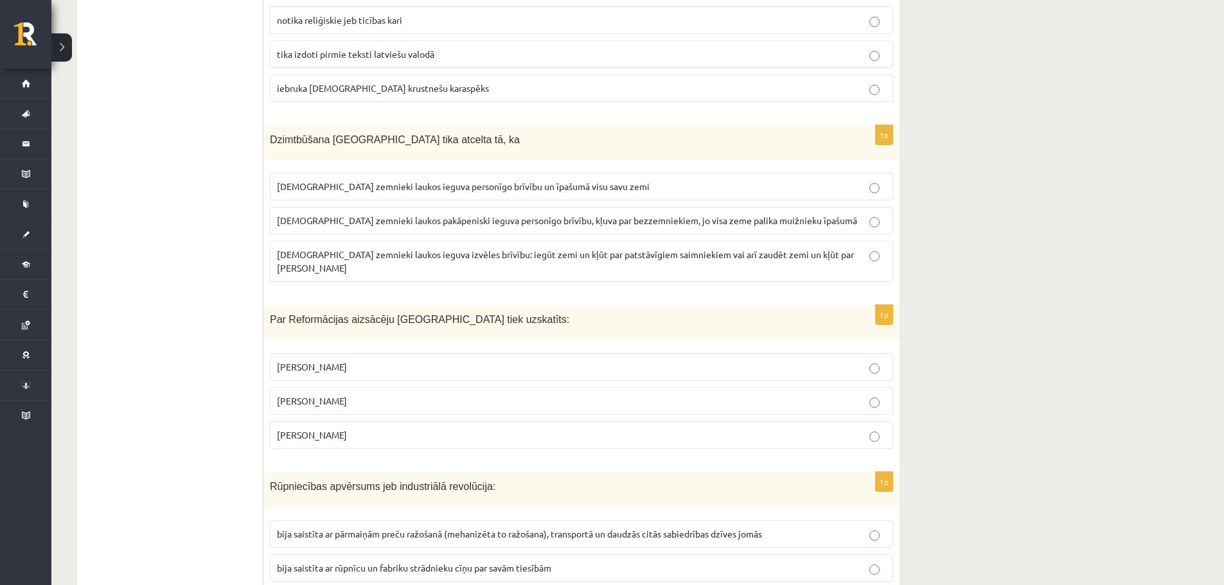
click at [520, 361] on p "Kristofors Kolumbs" at bounding box center [581, 367] width 609 height 13
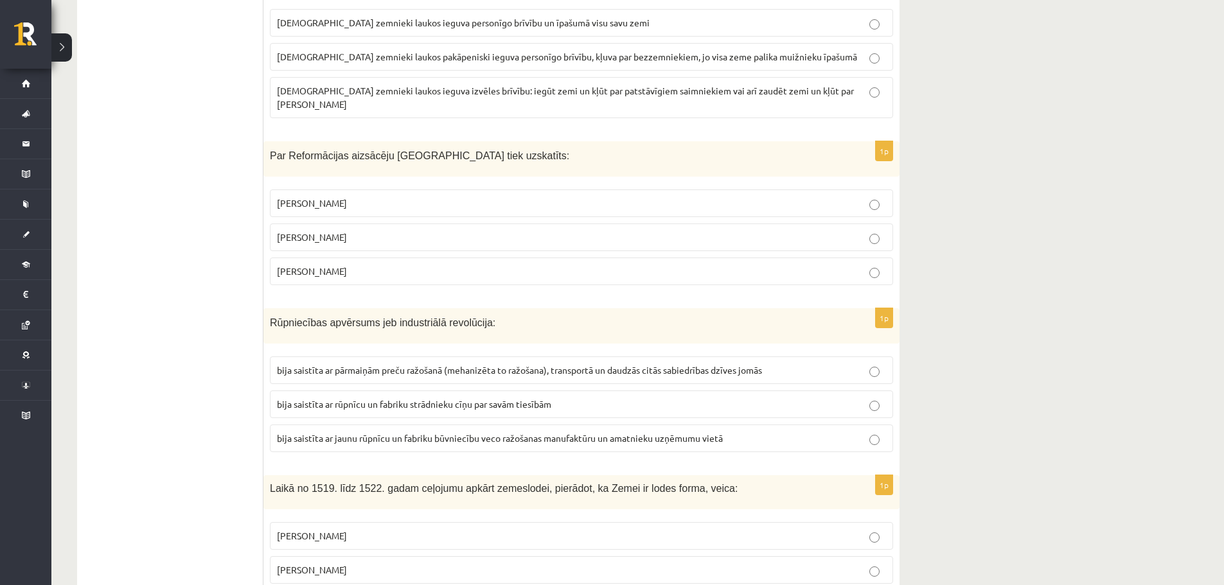
scroll to position [2673, 0]
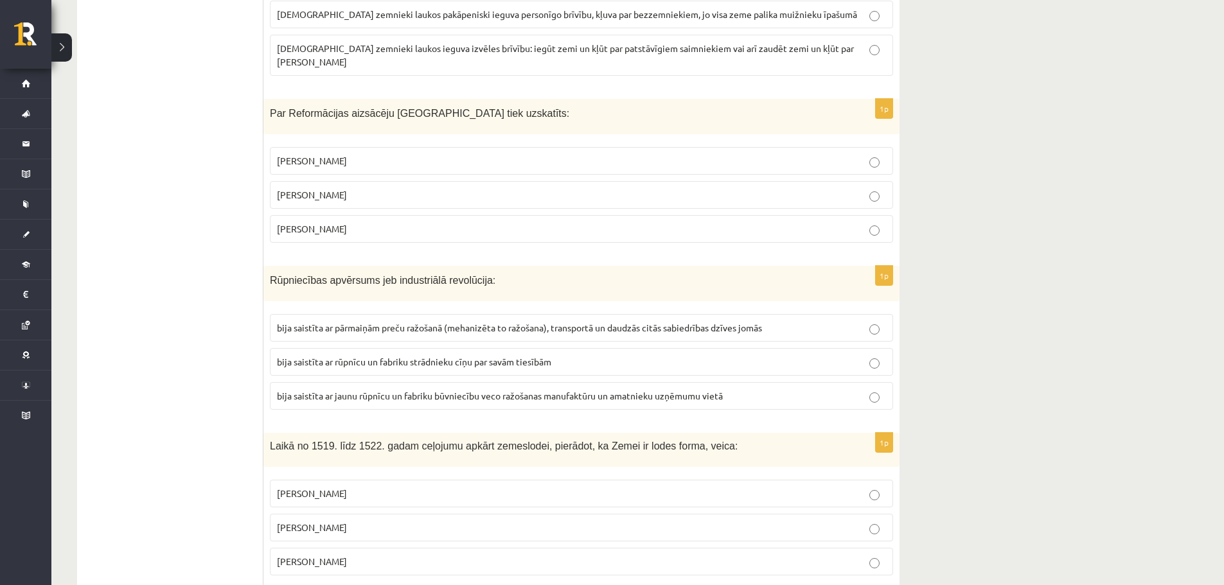
click at [444, 356] on span "bija saistīta ar rūpnīcu un fabriku strādnieku cīņu par savām tiesībām" at bounding box center [414, 362] width 274 height 12
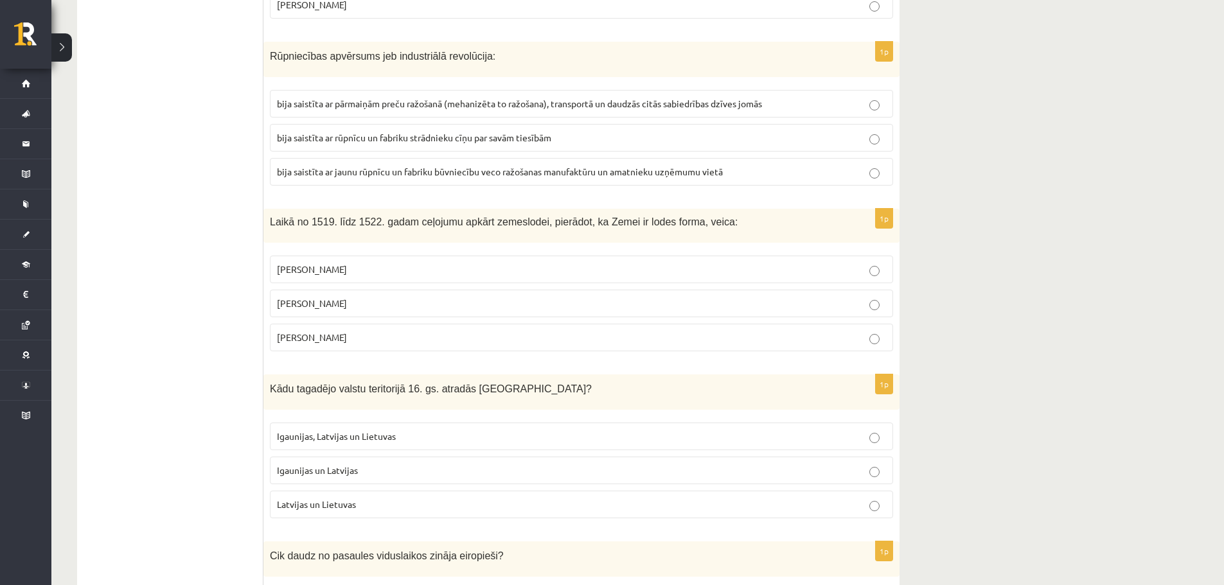
scroll to position [2909, 0]
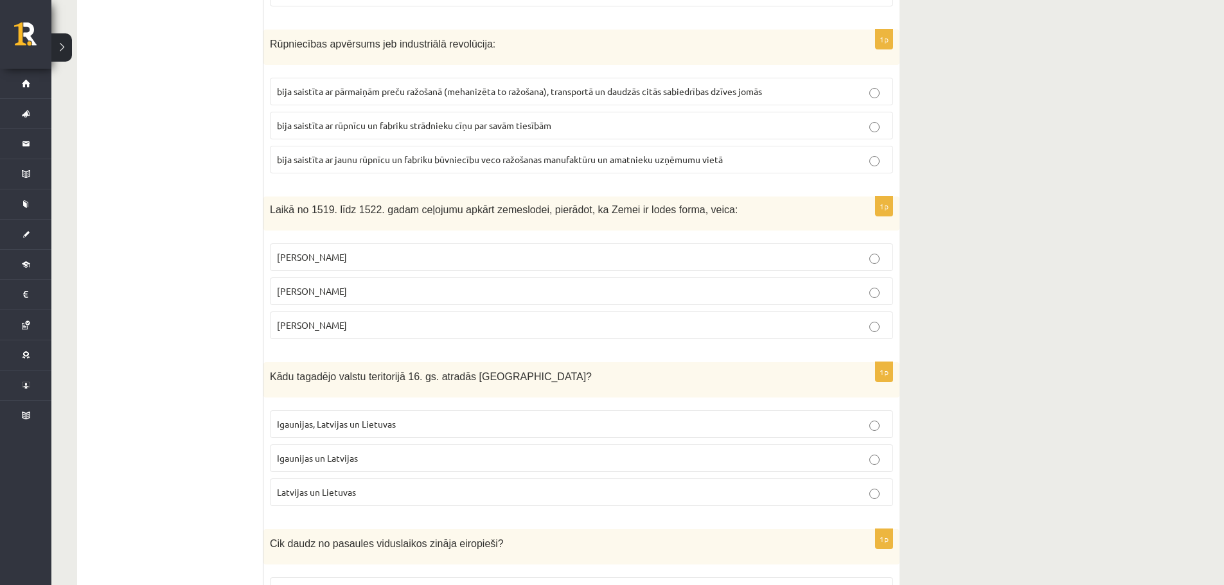
click at [373, 319] on p "Fernans Magelāns" at bounding box center [581, 325] width 609 height 13
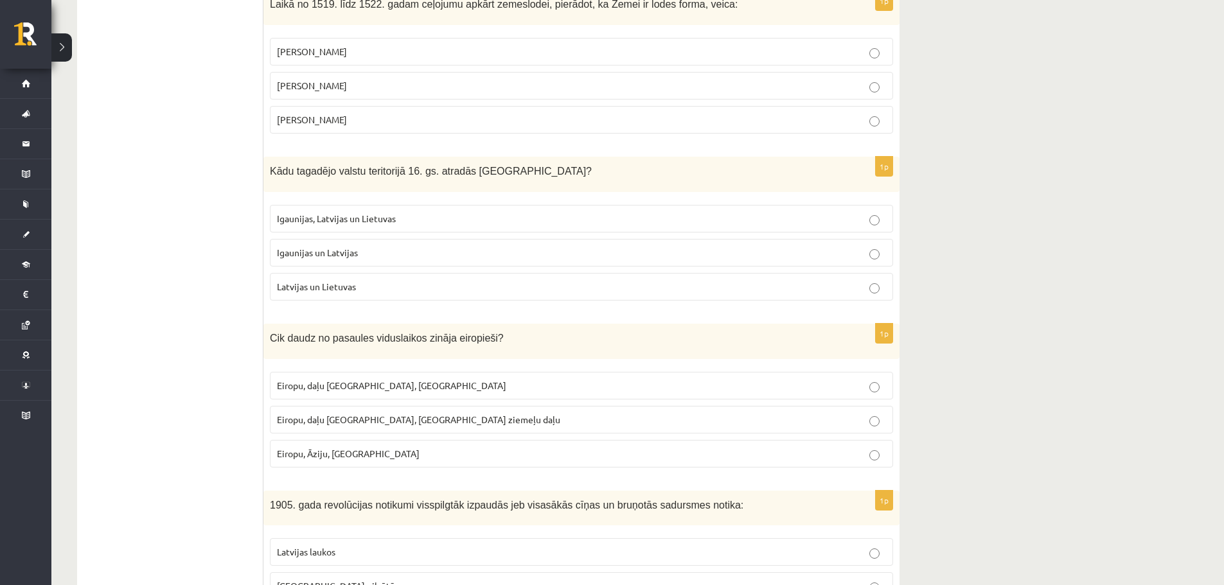
scroll to position [3121, 0]
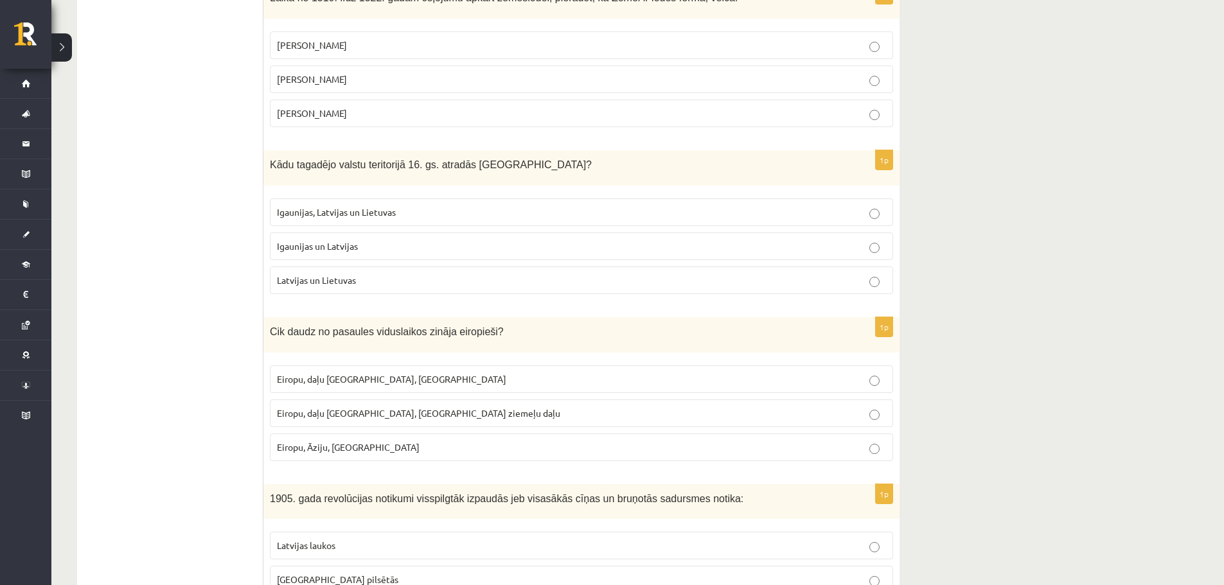
click at [422, 240] on p "Igaunijas un Latvijas" at bounding box center [581, 246] width 609 height 13
click at [359, 441] on p "Eiropu, Āziju, Āfriku" at bounding box center [581, 447] width 609 height 13
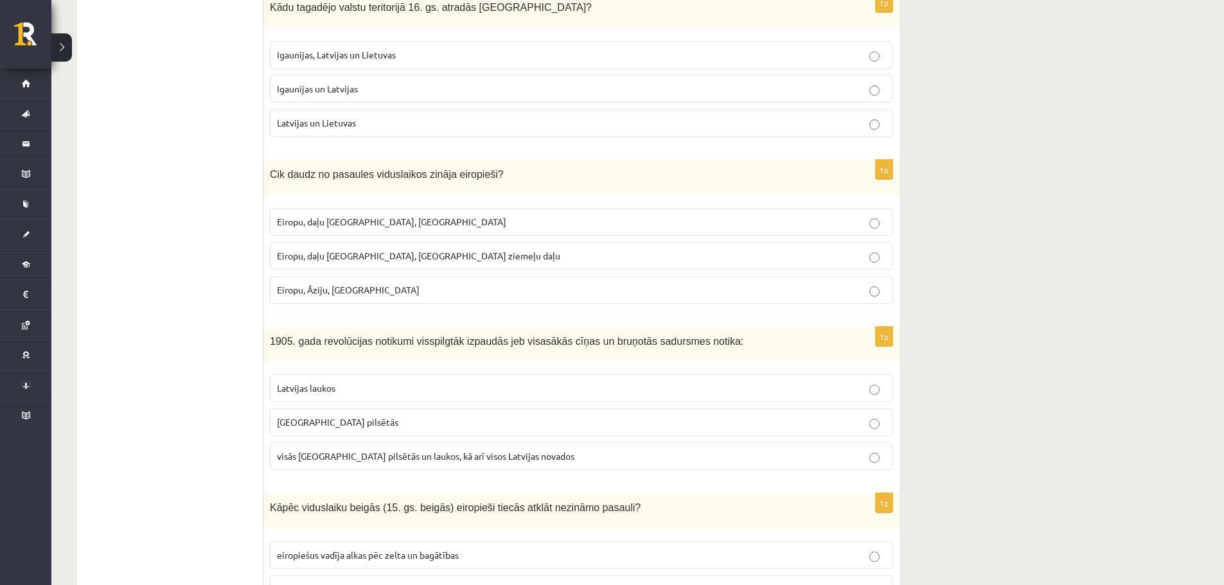
scroll to position [3297, 0]
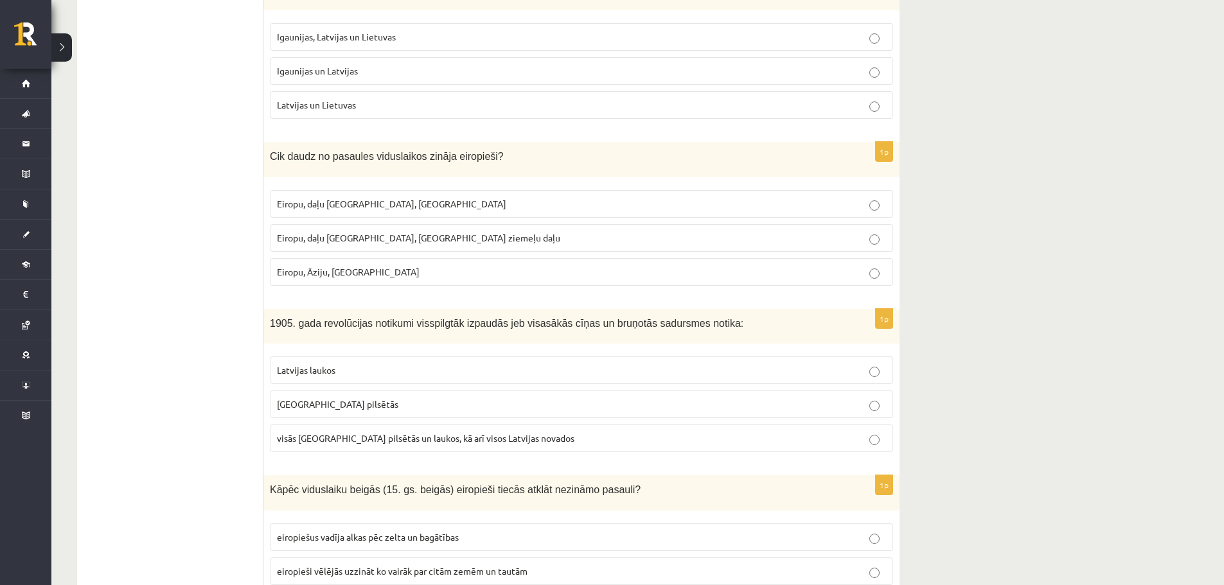
click at [438, 364] on p "Latvijas laukos" at bounding box center [581, 370] width 609 height 13
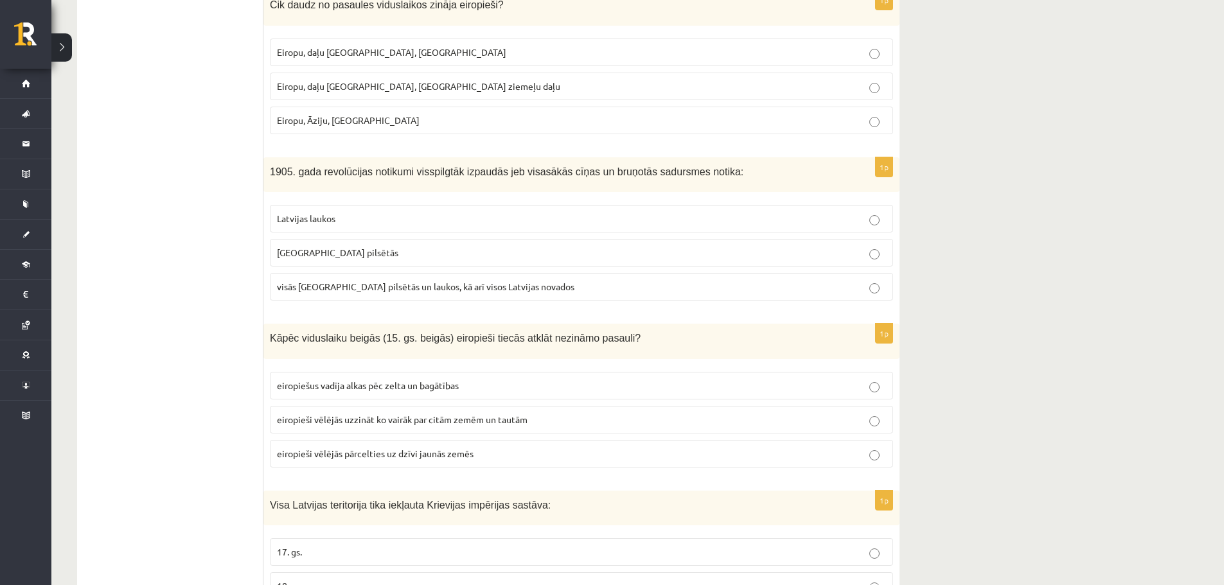
scroll to position [3503, 0]
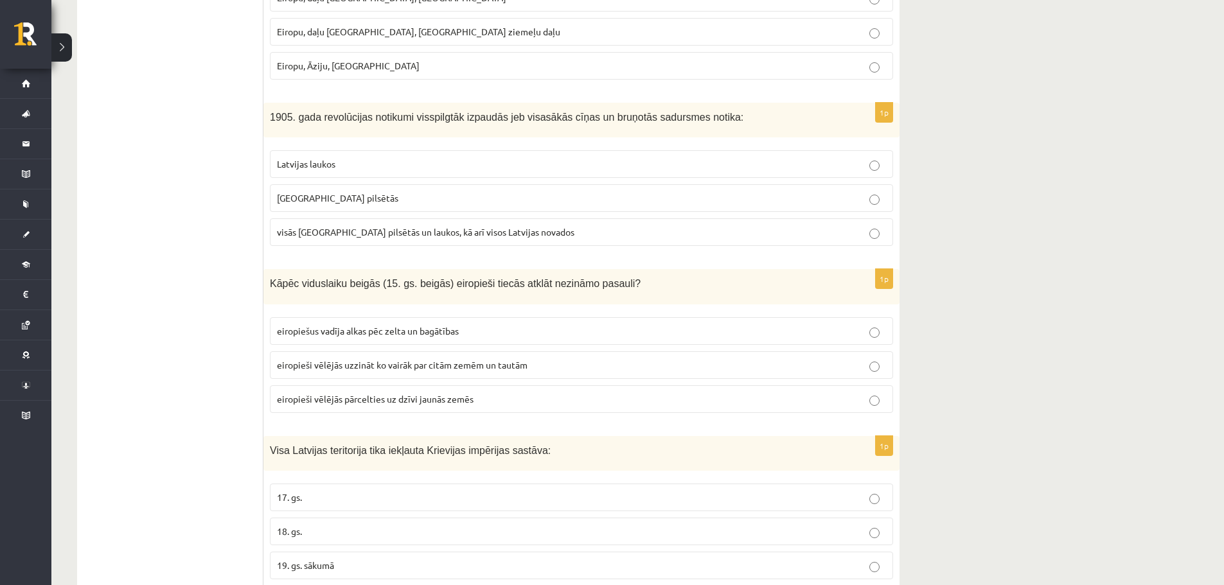
click at [858, 386] on label "eiropieši vēlējās pārcelties uz dzīvi jaunās zemēs" at bounding box center [581, 400] width 623 height 28
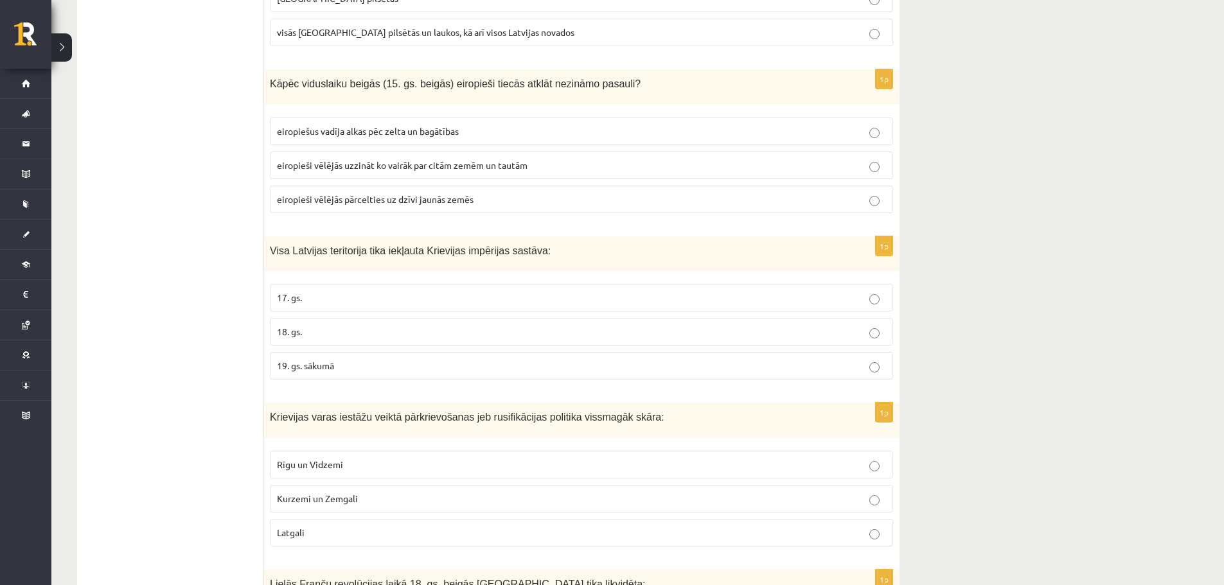
scroll to position [3727, 0]
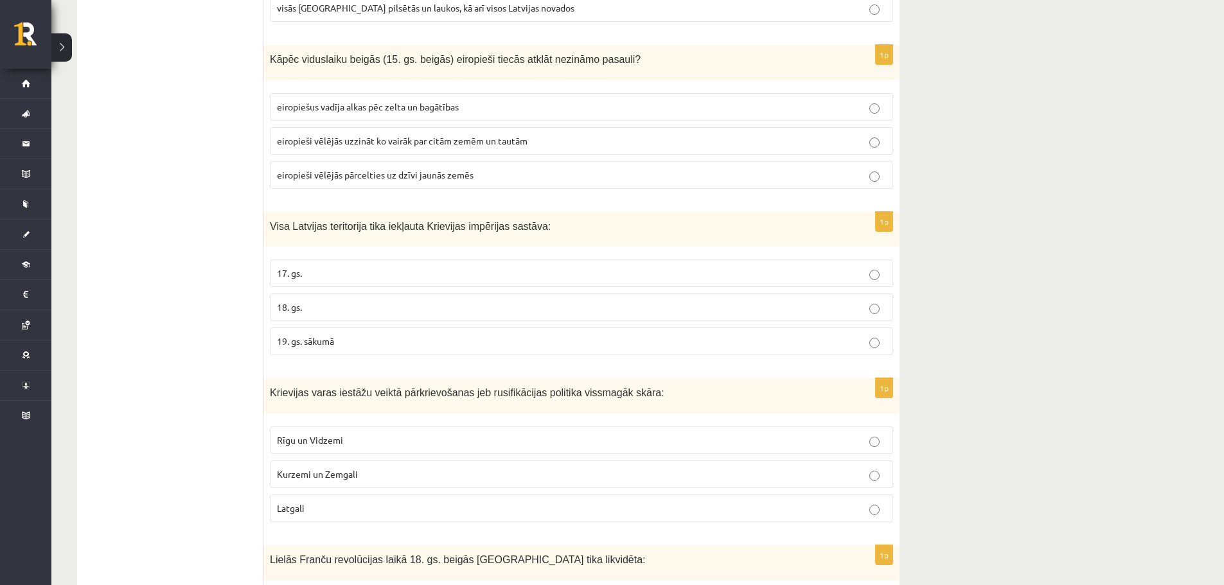
click at [859, 301] on p "18. gs." at bounding box center [581, 307] width 609 height 13
click at [870, 502] on p "Latgali" at bounding box center [581, 508] width 609 height 13
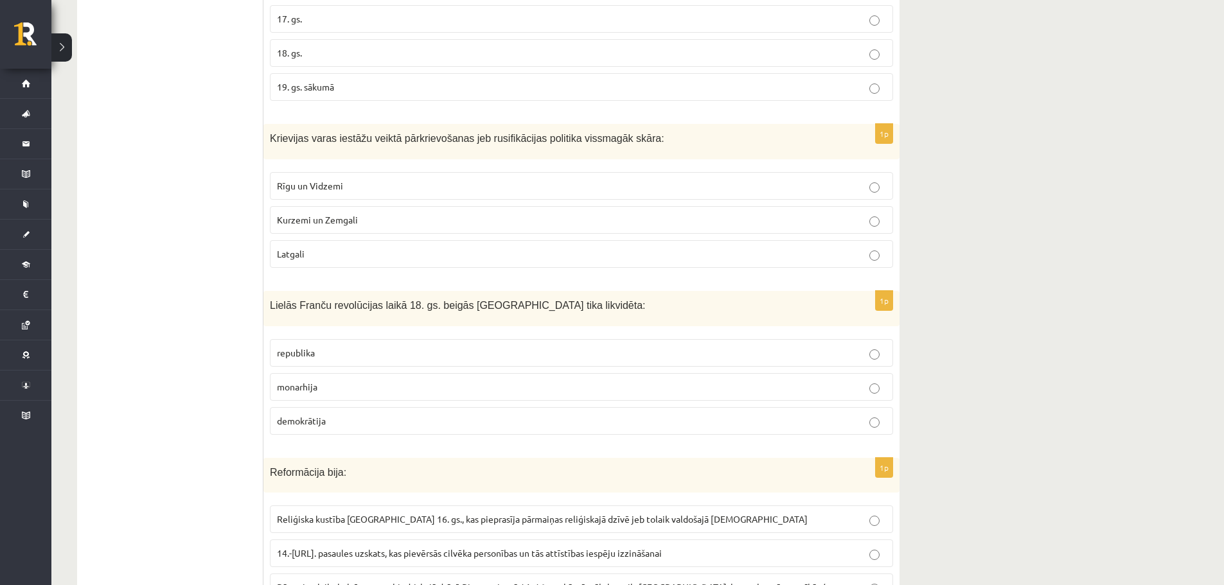
scroll to position [3988, 0]
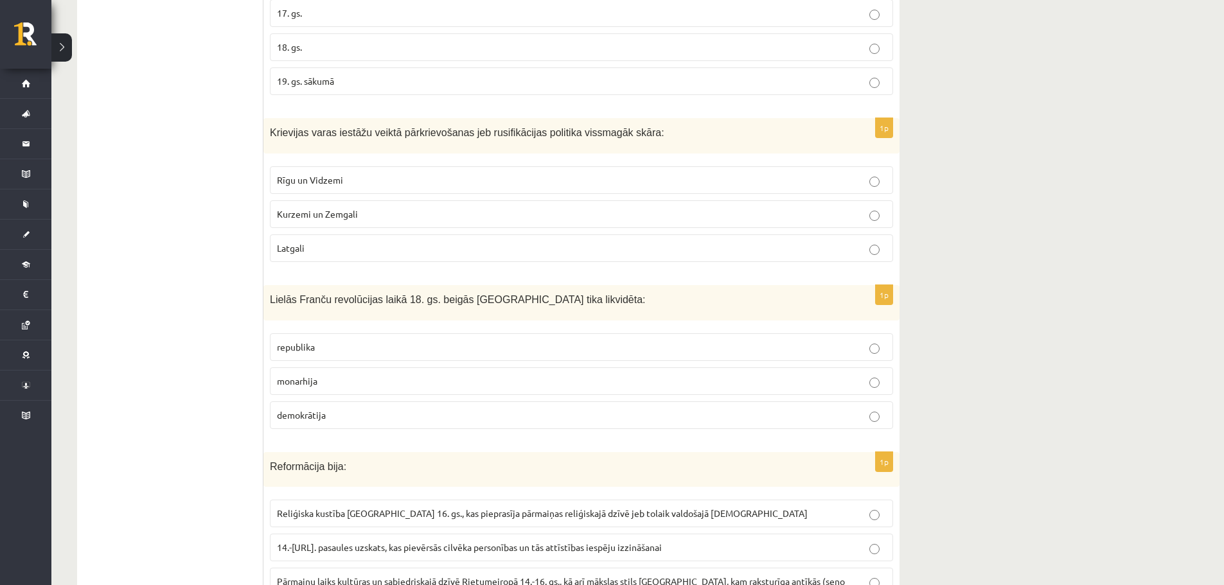
click at [885, 375] on p "monarhija" at bounding box center [581, 381] width 609 height 13
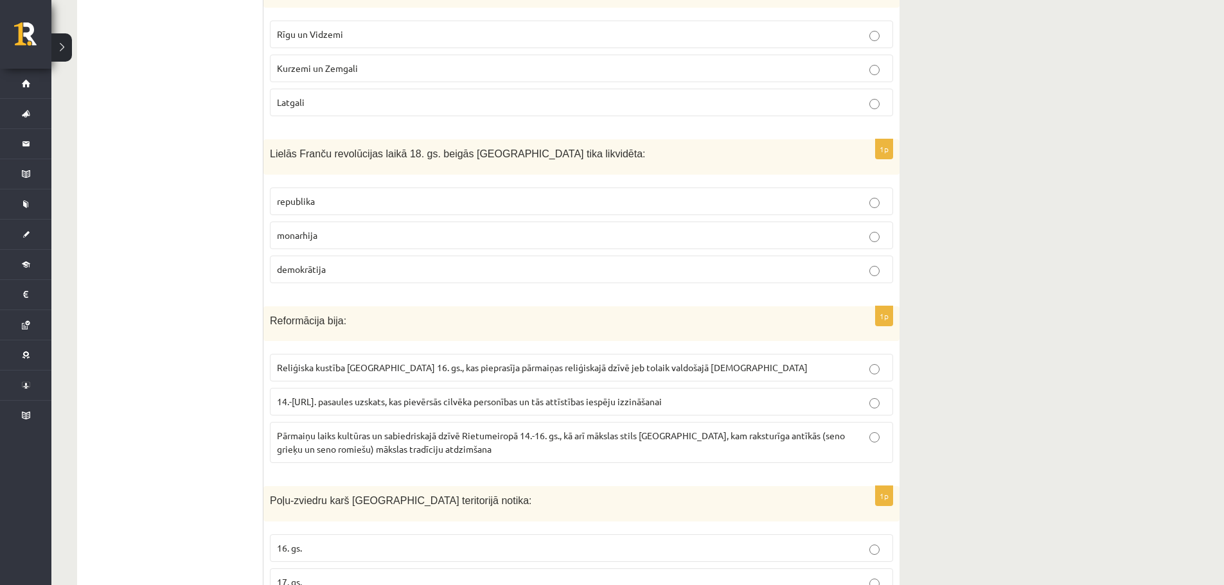
scroll to position [4164, 0]
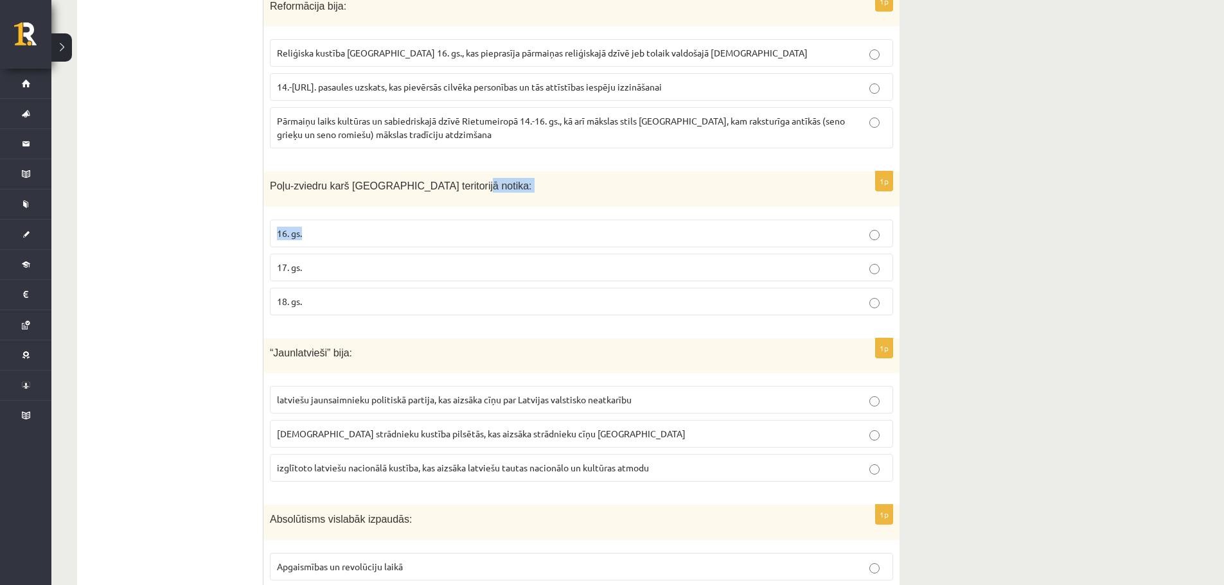
scroll to position [4454, 0]
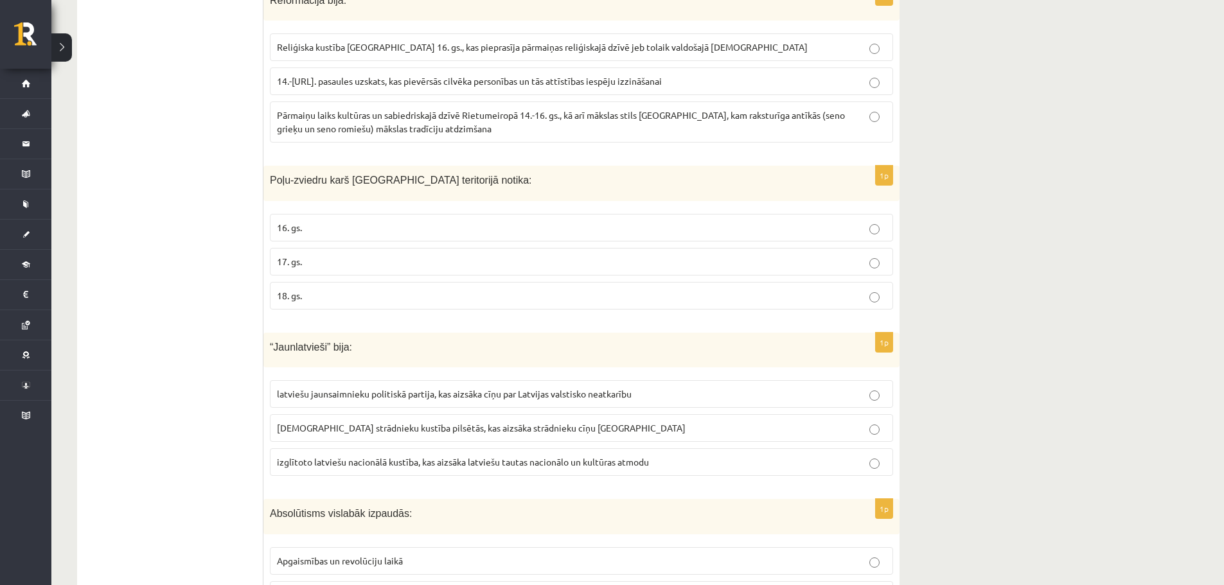
click at [856, 289] on p "18. gs." at bounding box center [581, 295] width 609 height 13
click at [853, 422] on p "latviešu strādnieku kustība pilsētās, kas aizsāka strādnieku cīņu Latvijā" at bounding box center [581, 428] width 609 height 13
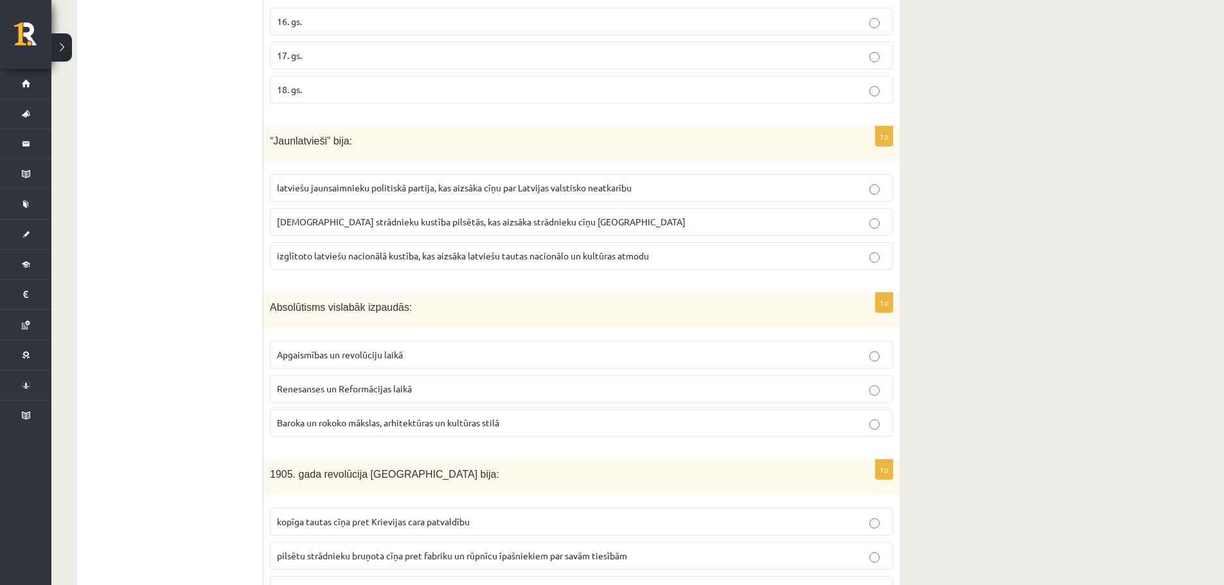
click at [859, 416] on p "Baroka un rokoko mākslas, arhitektūras un kultūras stilā" at bounding box center [581, 422] width 609 height 13
click at [851, 523] on fieldset "kopīga tautas cīņa pret Krievijas cara patvaldību pilsētu strādnieku bruņota cī…" at bounding box center [581, 555] width 623 height 106
click at [859, 549] on p "pilsētu strādnieku bruņota cīņa pret fabriku un rūpnīcu īpašniekiem par savām t…" at bounding box center [581, 555] width 609 height 13
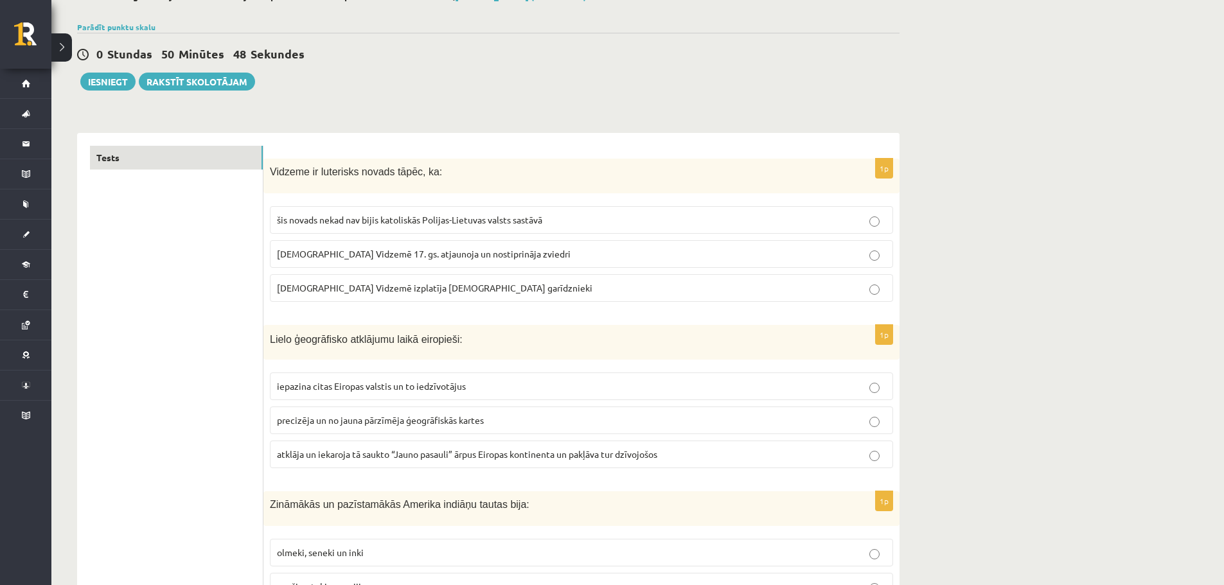
scroll to position [0, 0]
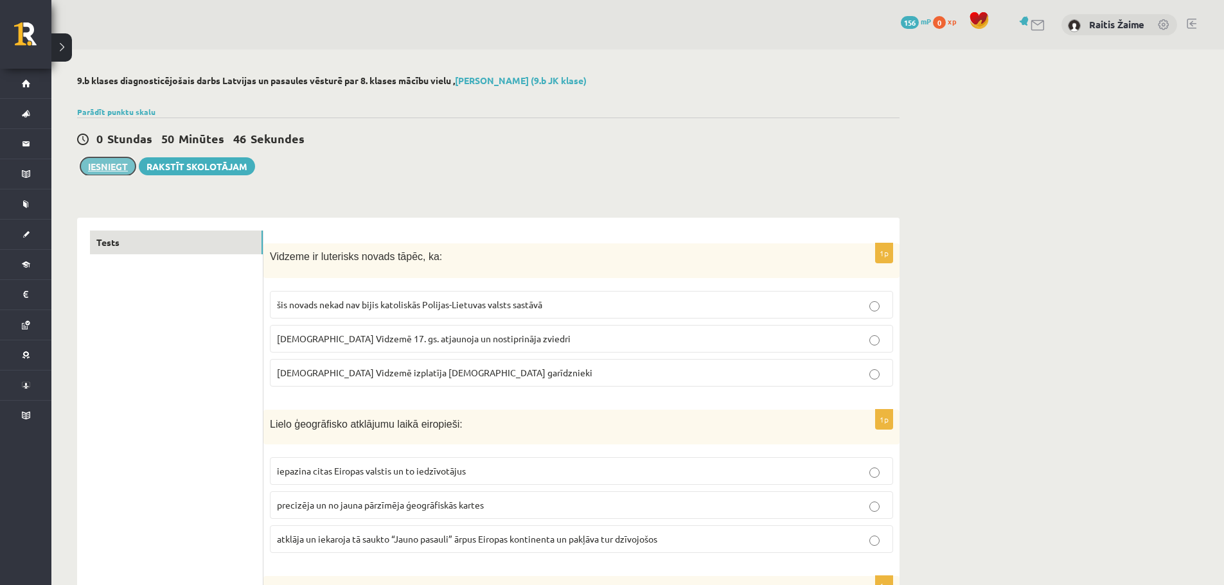
click at [91, 169] on button "Iesniegt" at bounding box center [107, 166] width 55 height 18
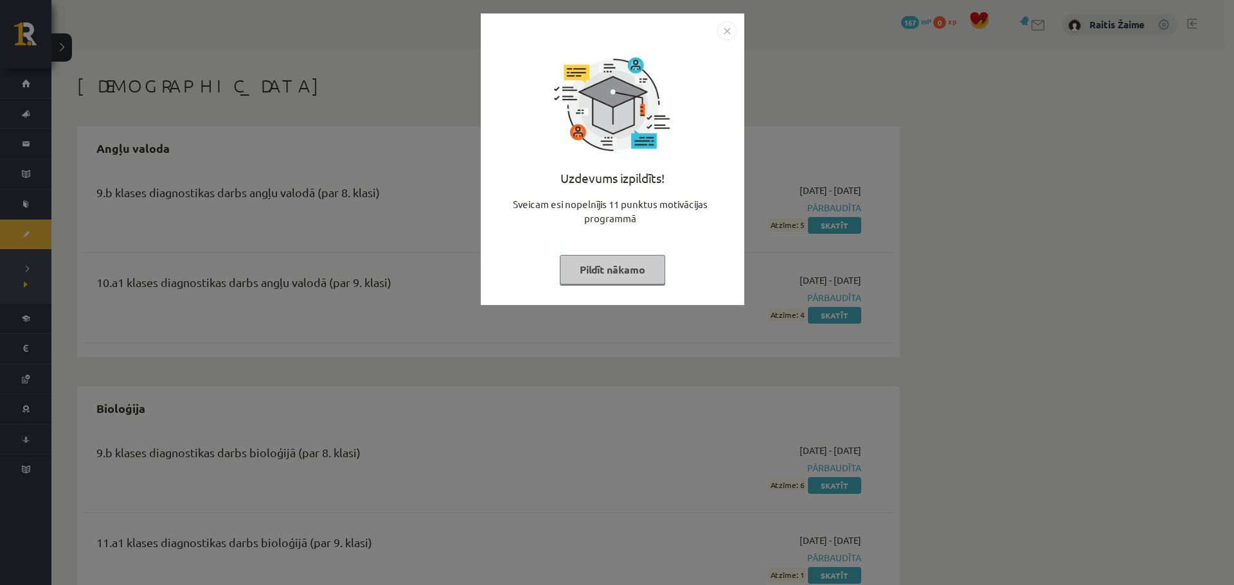
click at [724, 28] on img "Close" at bounding box center [726, 30] width 19 height 19
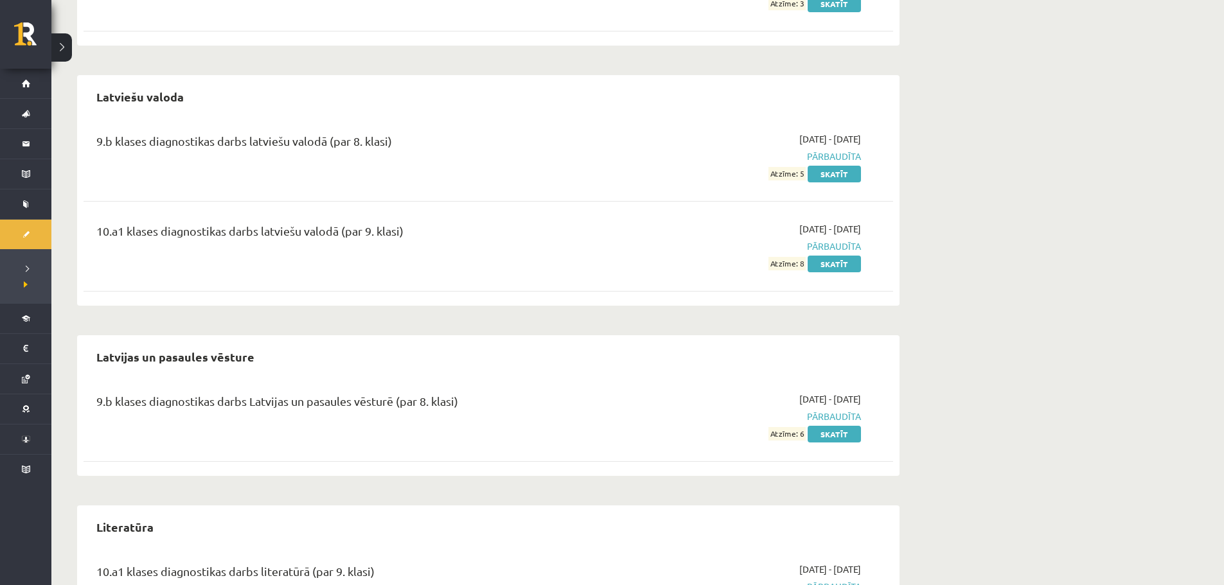
scroll to position [1516, 0]
